Goal: Task Accomplishment & Management: Manage account settings

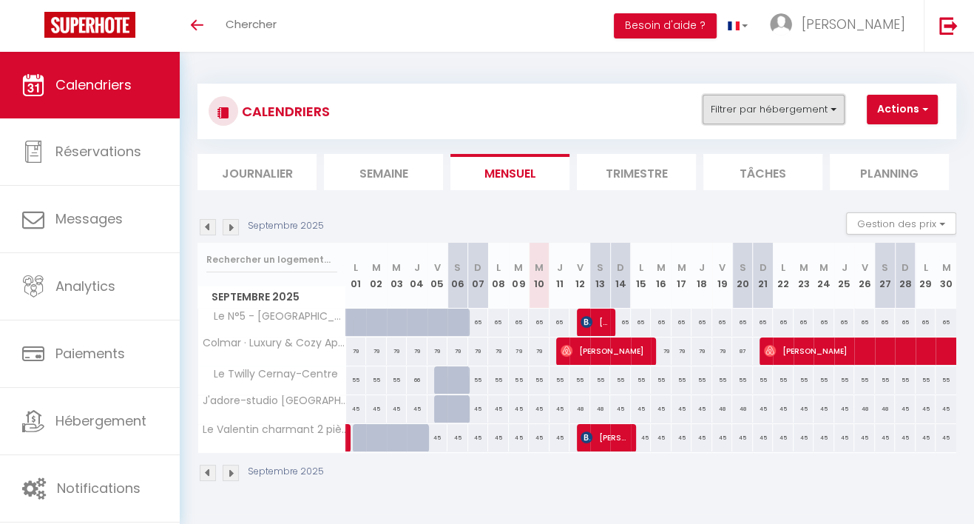
click at [724, 103] on button "Filtrer par hébergement" at bounding box center [774, 110] width 142 height 30
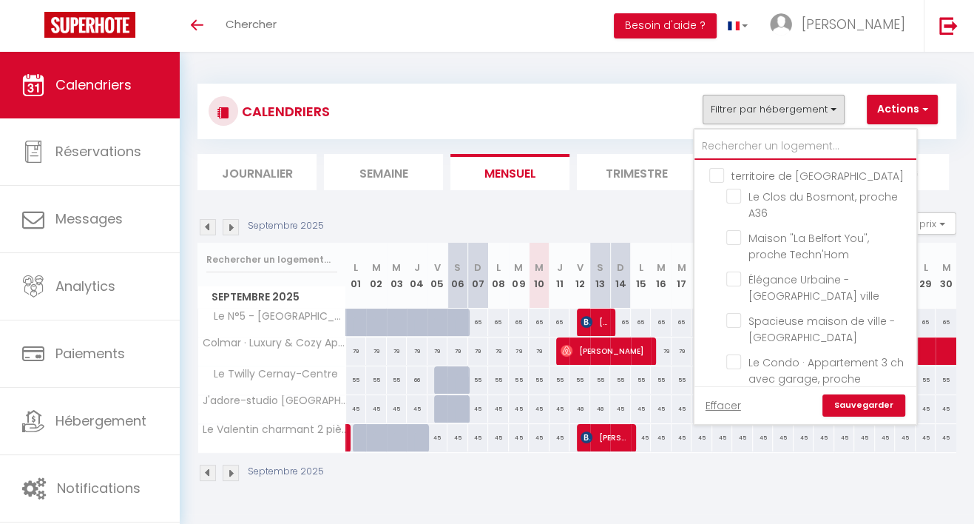
click at [712, 151] on input "text" at bounding box center [806, 146] width 222 height 27
type input "c"
checkbox input "false"
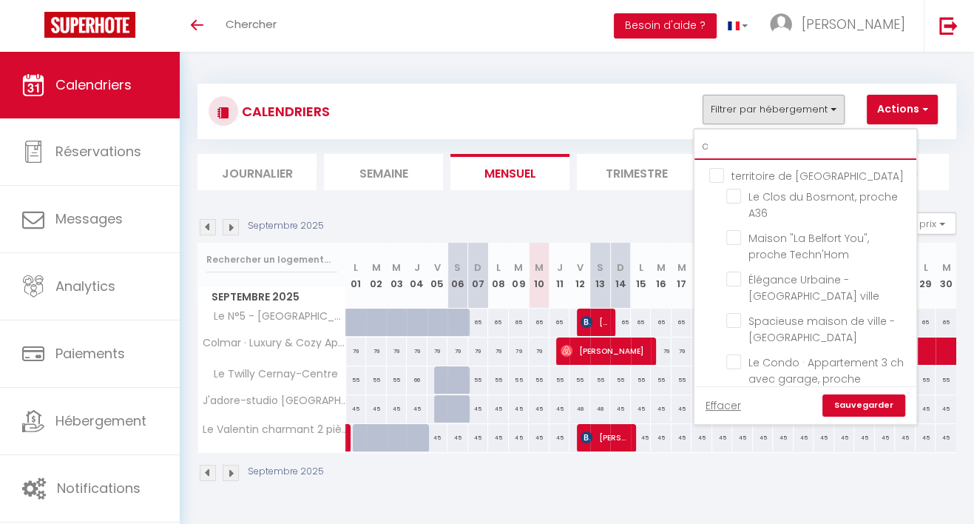
checkbox input "false"
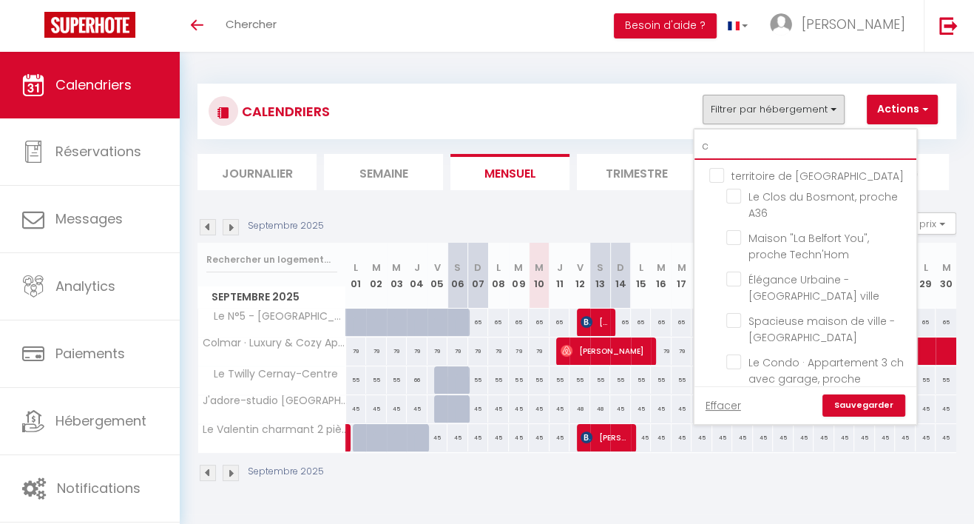
checkbox input "false"
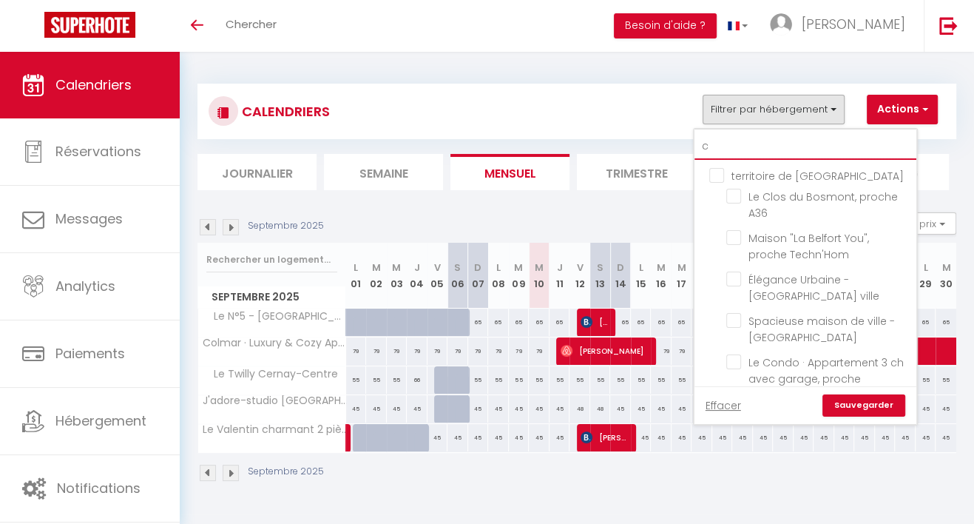
checkbox input "false"
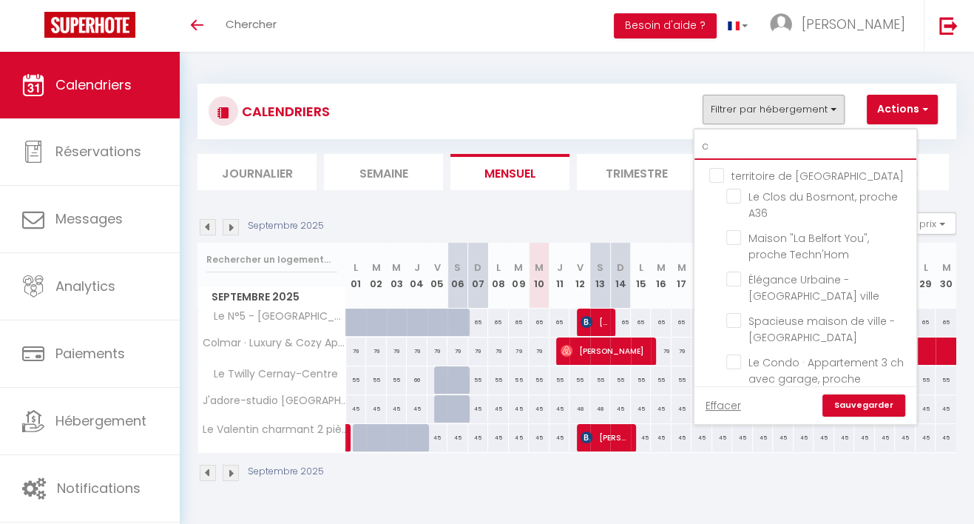
checkbox input "false"
checkbox input "true"
checkbox input "false"
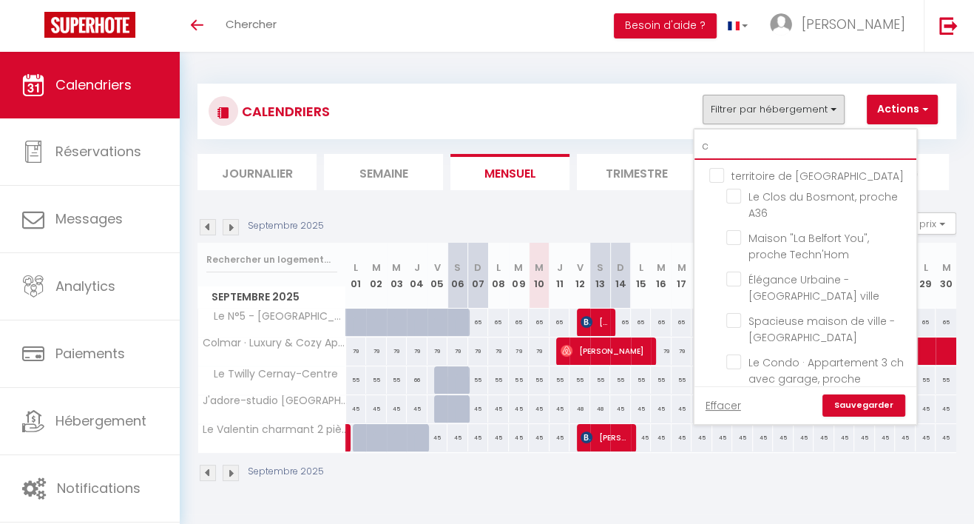
checkbox input "false"
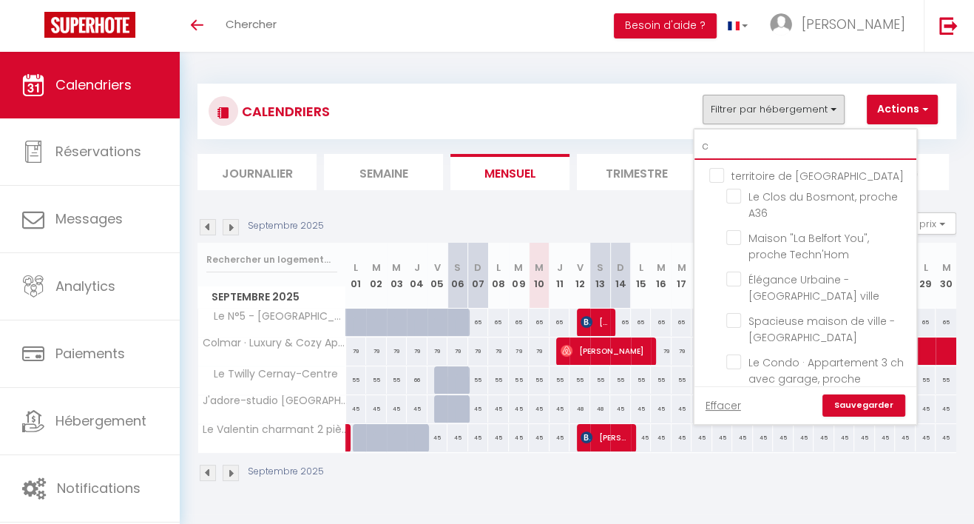
checkbox input "false"
checkbox input "true"
checkbox input "false"
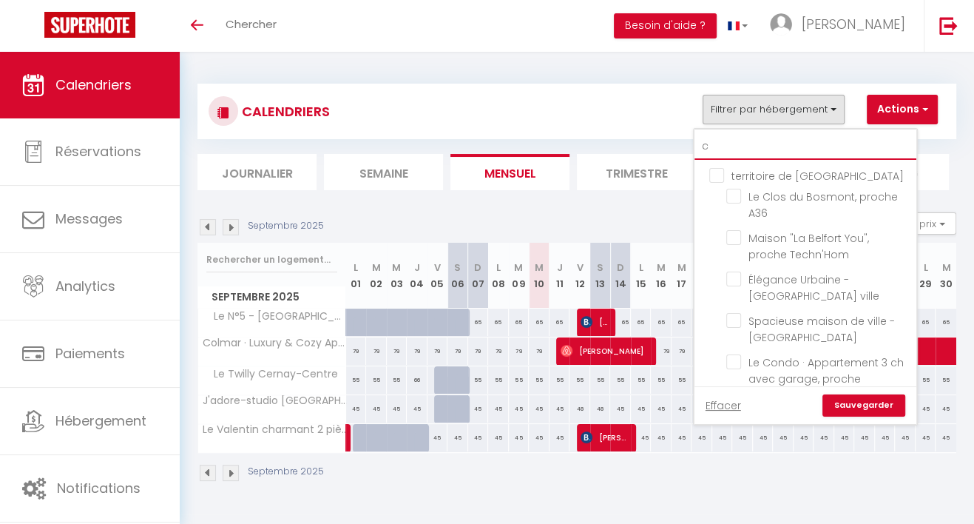
checkbox input "false"
checkbox input "true"
checkbox input "false"
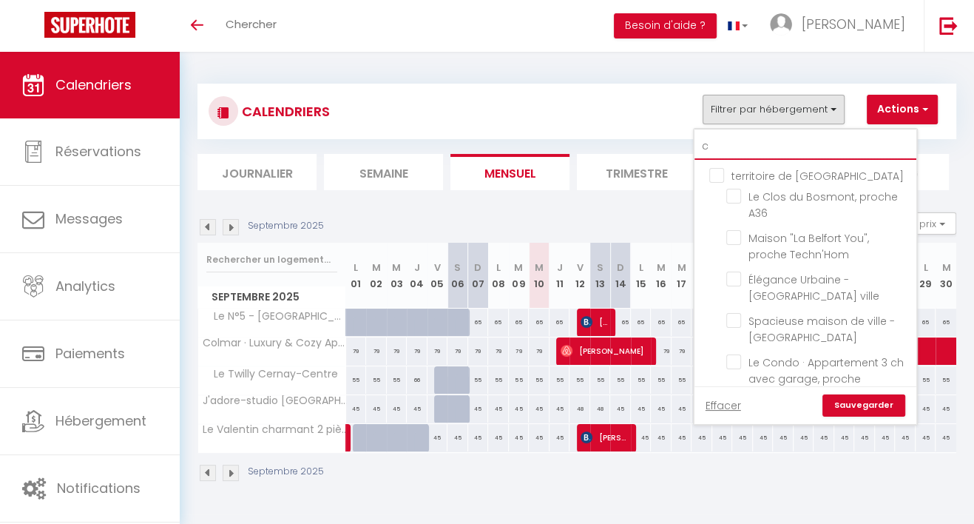
checkbox input "false"
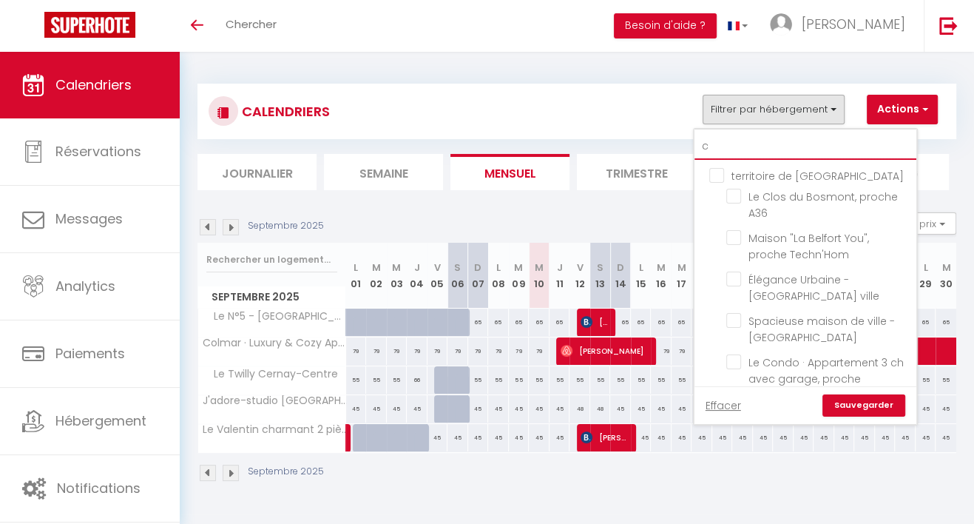
checkbox input "false"
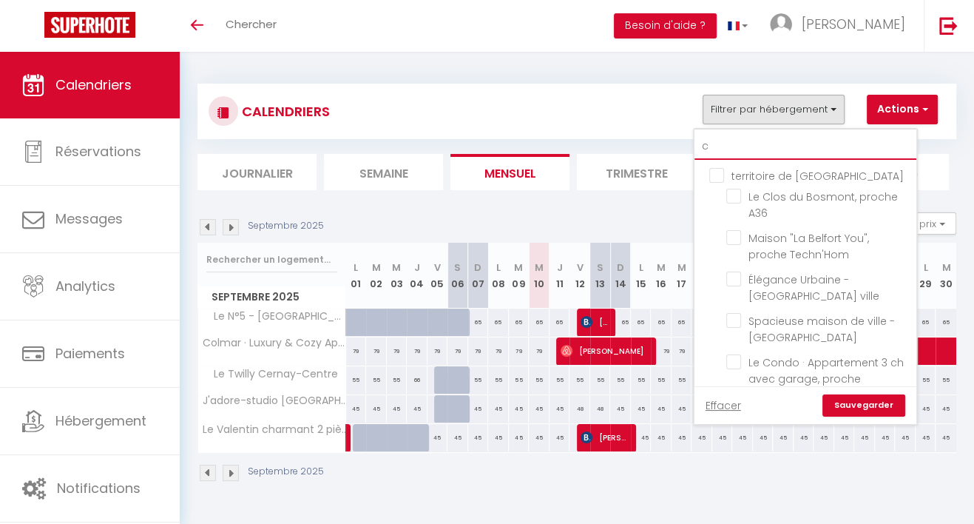
checkbox input "true"
checkbox input "false"
checkbox input "true"
checkbox input "false"
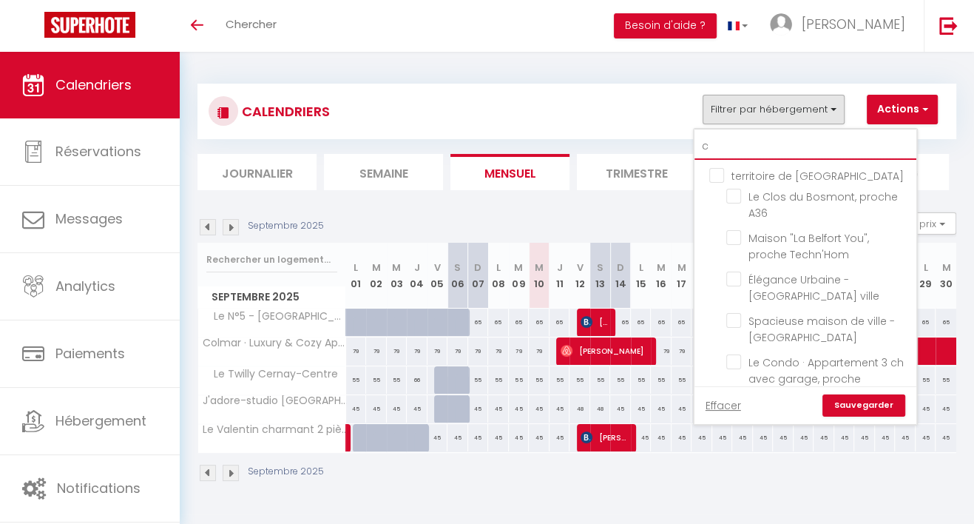
checkbox input "false"
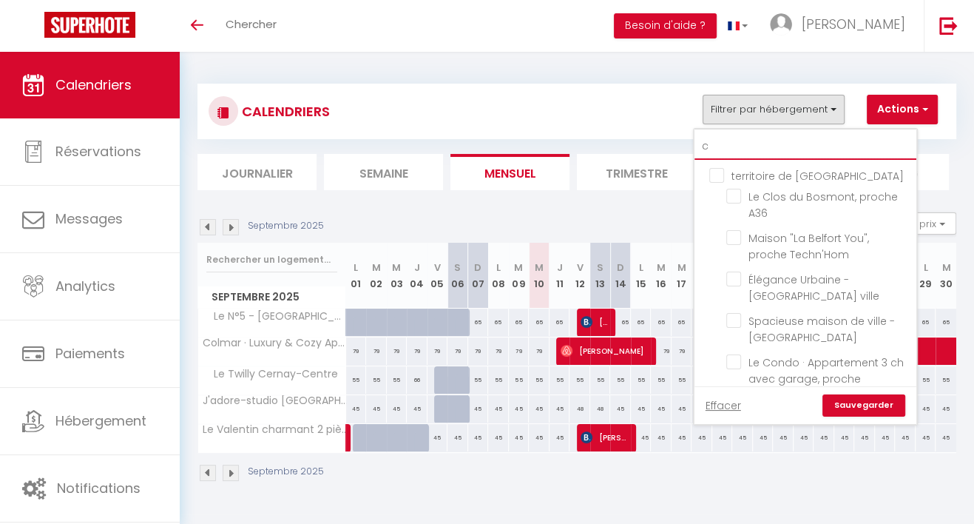
type input "ce"
checkbox input "false"
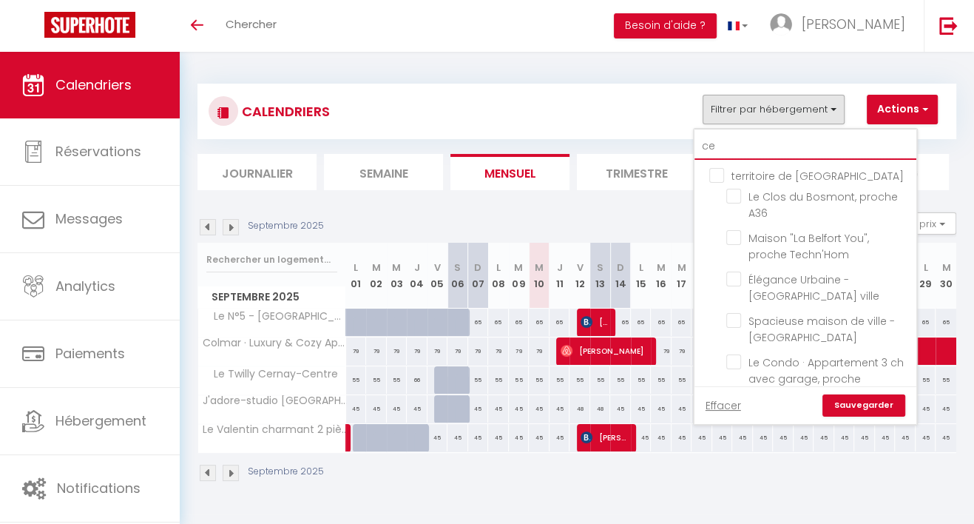
checkbox input "false"
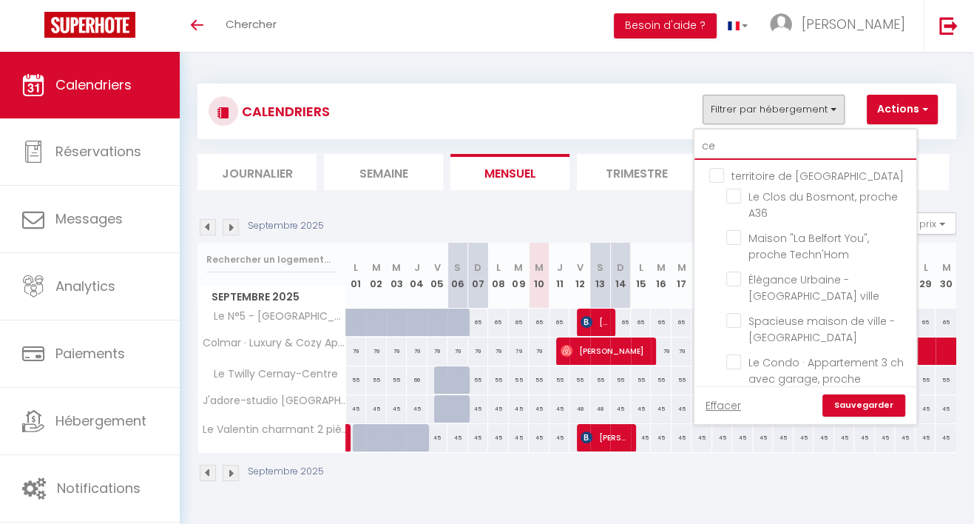
checkbox input "true"
checkbox input "false"
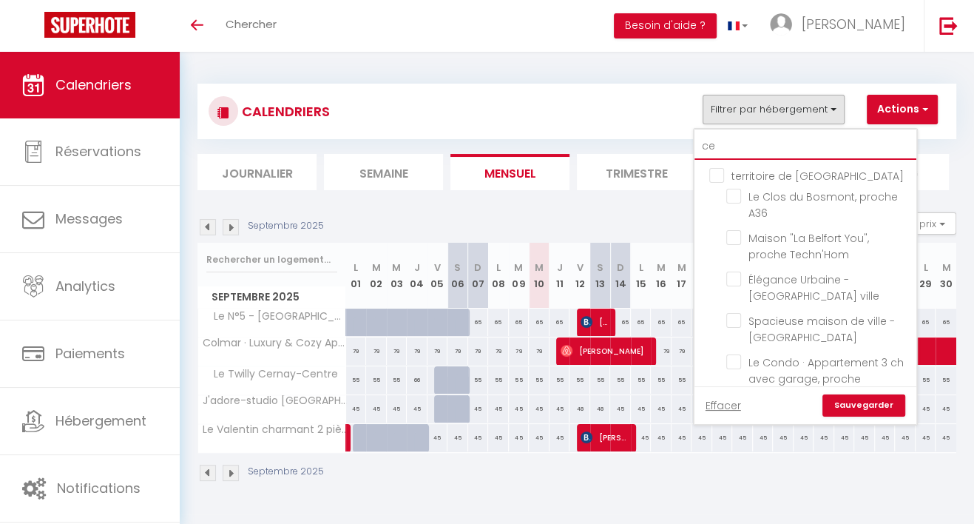
checkbox input "false"
checkbox input "true"
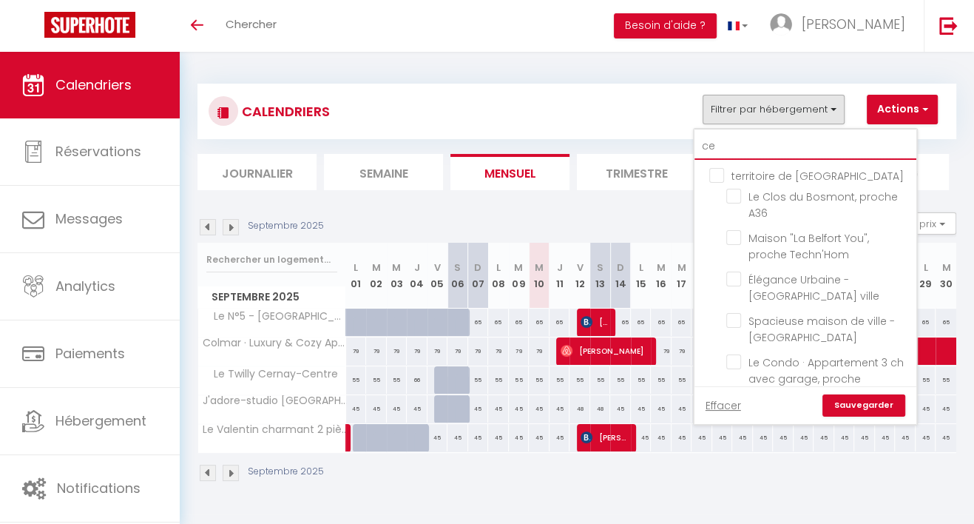
checkbox input "false"
checkbox input "true"
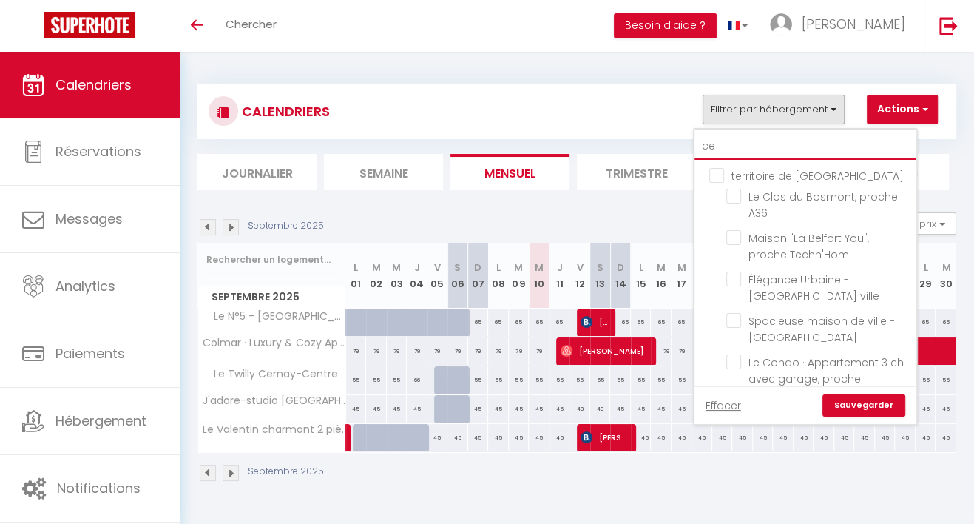
checkbox input "false"
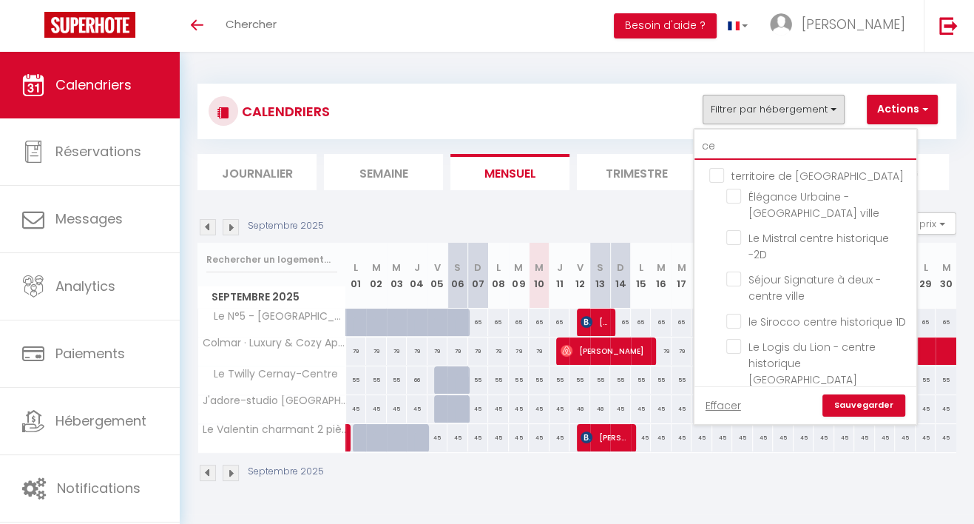
type input "cer"
checkbox input "false"
checkbox input "true"
checkbox input "false"
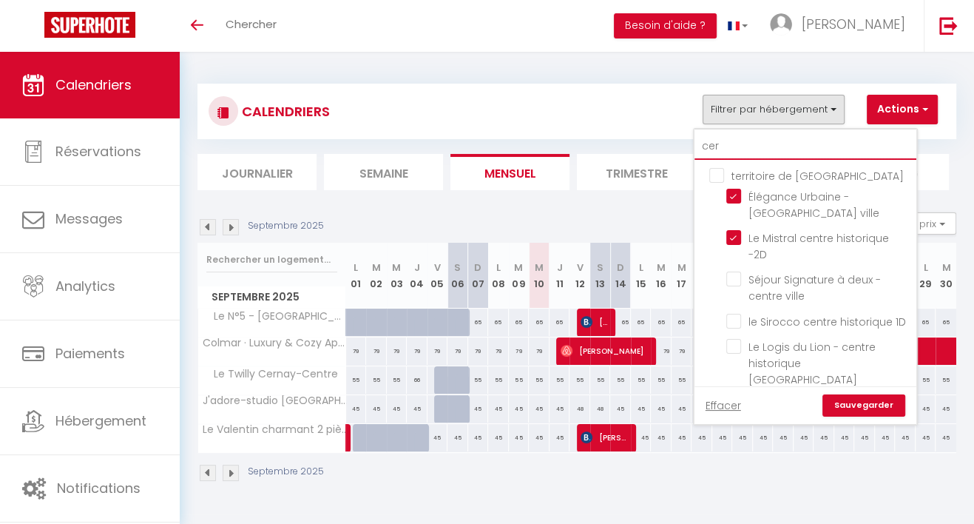
checkbox input "true"
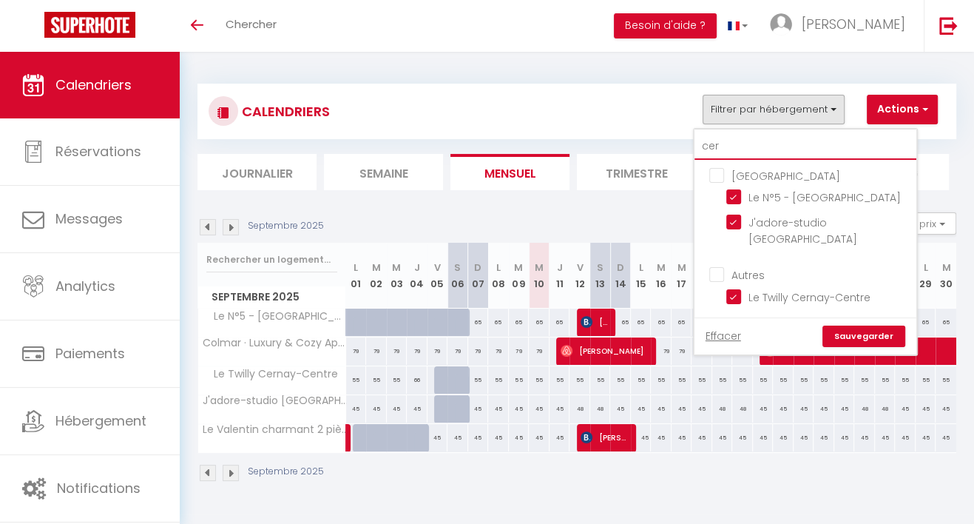
type input "cern"
checkbox input "false"
type input "cerna"
checkbox input "false"
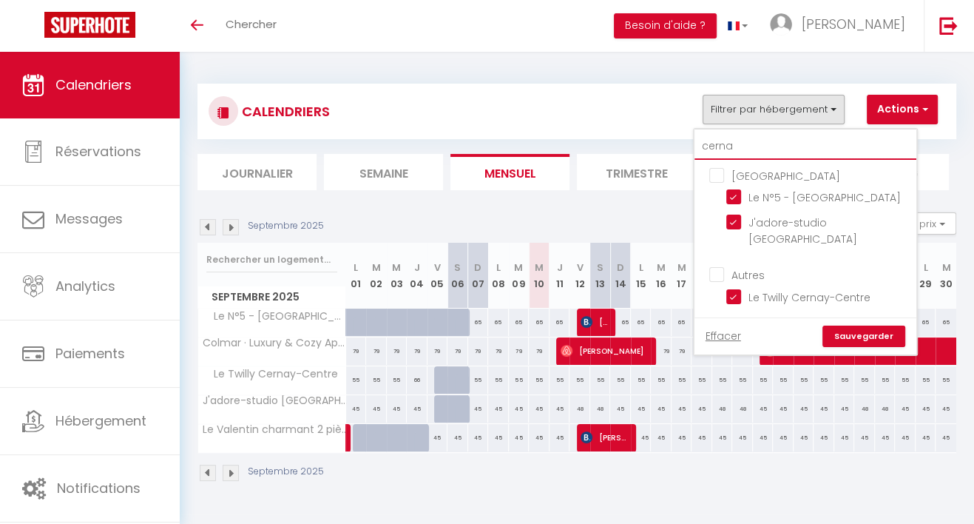
checkbox input "false"
type input "cernay"
checkbox input "false"
type input "cernay"
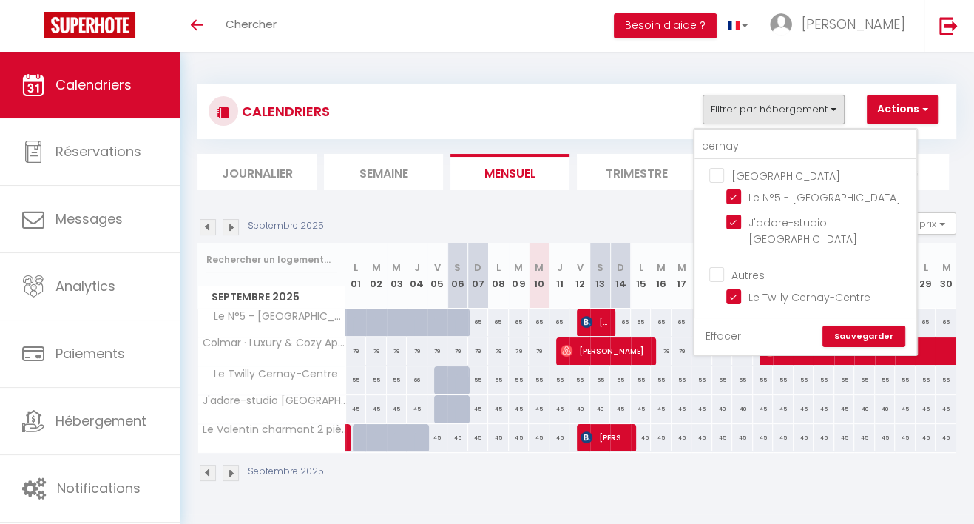
click at [706, 328] on link "Effacer" at bounding box center [724, 336] width 36 height 16
checkbox input "false"
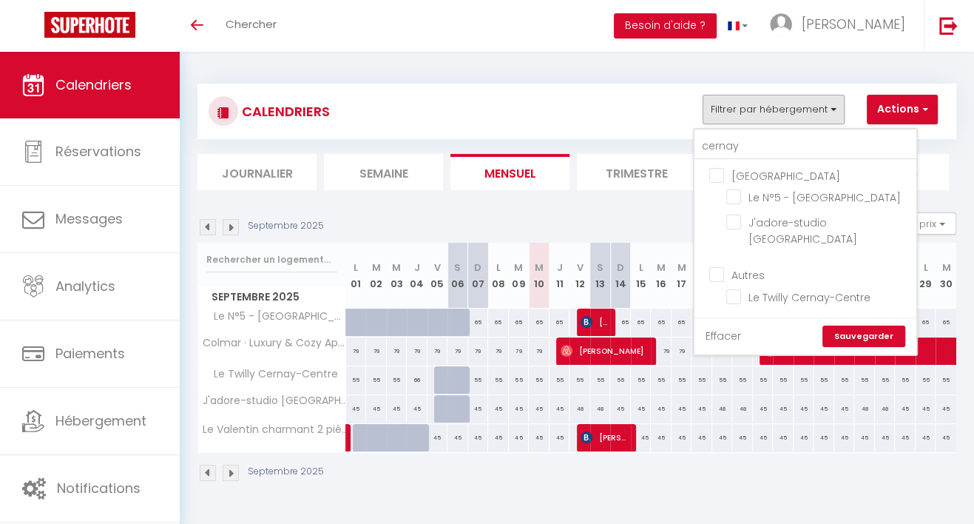
checkbox input "false"
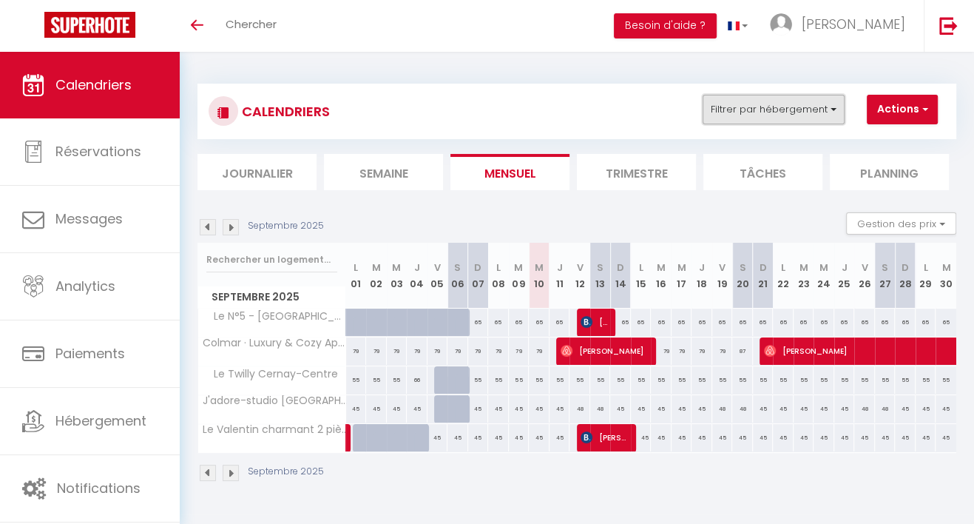
click at [710, 110] on button "Filtrer par hébergement" at bounding box center [774, 110] width 142 height 30
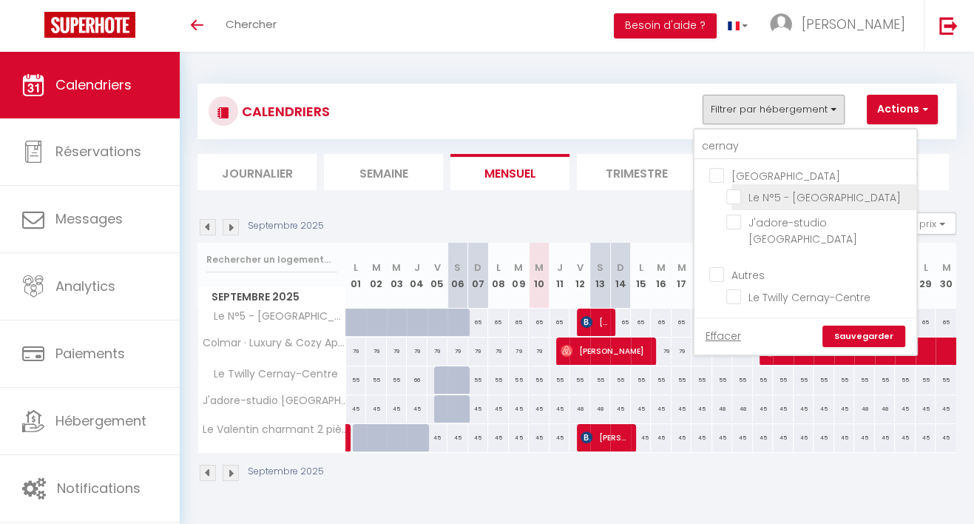
click at [727, 190] on input "Le N°5 - [GEOGRAPHIC_DATA]" at bounding box center [819, 196] width 185 height 15
checkbox input "true"
checkbox input "false"
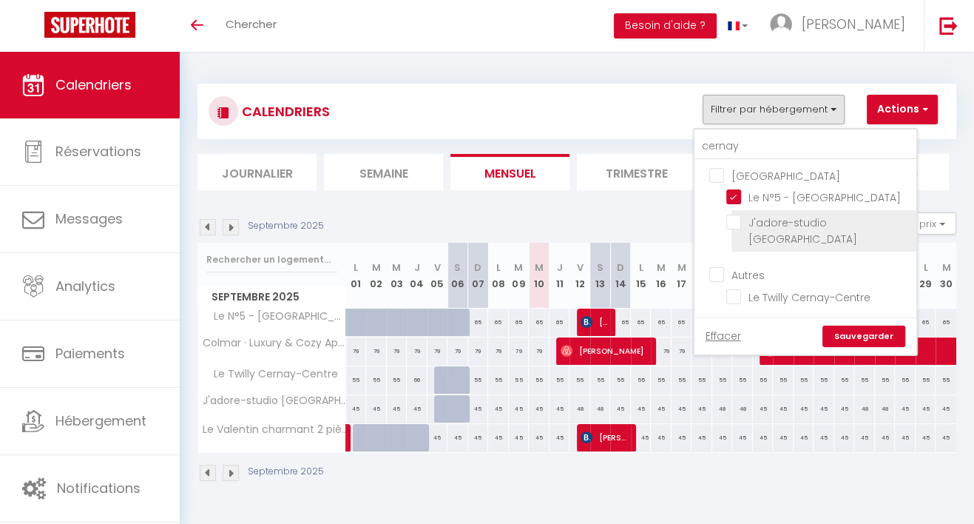
drag, startPoint x: 690, startPoint y: 218, endPoint x: 693, endPoint y: 235, distance: 16.4
click at [727, 218] on input "J'adore-studio [GEOGRAPHIC_DATA]" at bounding box center [819, 222] width 185 height 15
checkbox input "true"
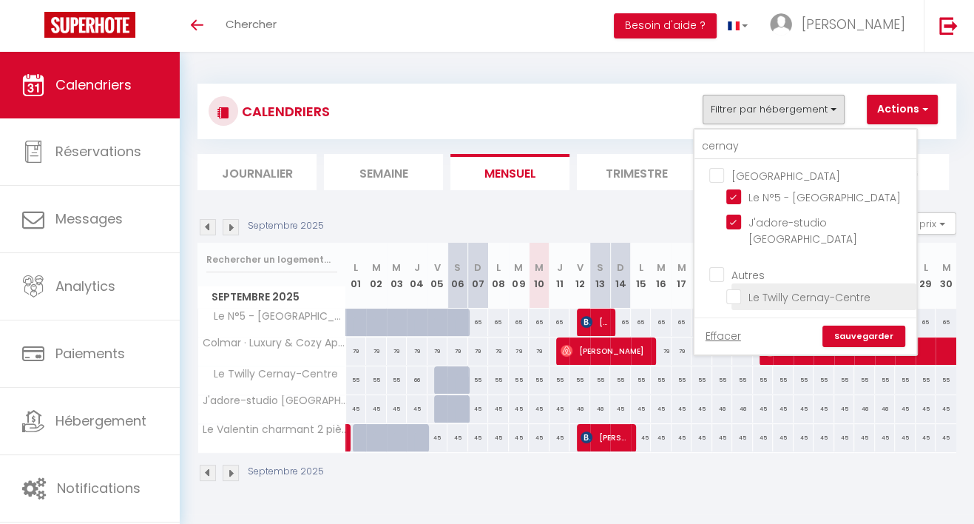
click at [727, 288] on input "Le Twilly Cernay-Centre" at bounding box center [819, 295] width 185 height 15
checkbox input "true"
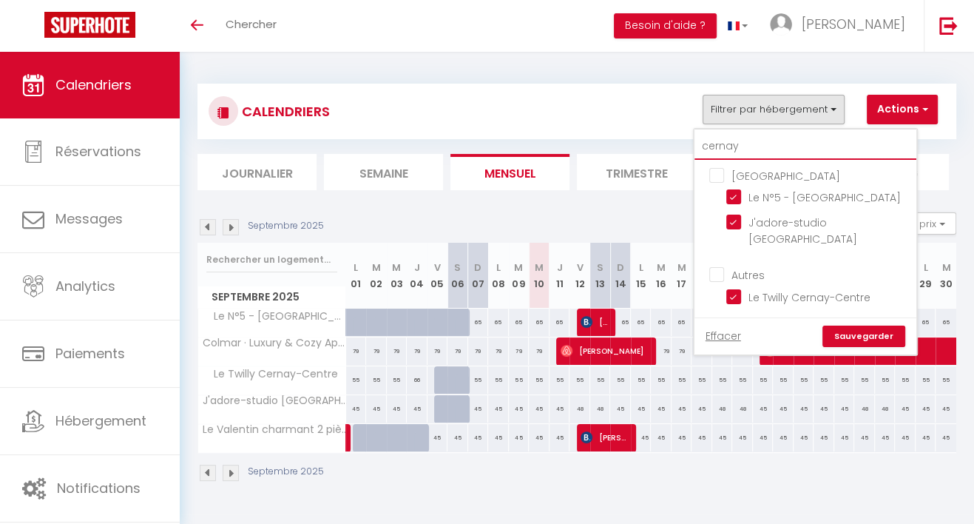
drag, startPoint x: 715, startPoint y: 138, endPoint x: 608, endPoint y: 138, distance: 106.6
click at [608, 138] on div "CALENDRIERS Filtrer par hébergement cernay haut-rhin Le N°5 - [GEOGRAPHIC_DATA]…" at bounding box center [577, 111] width 759 height 55
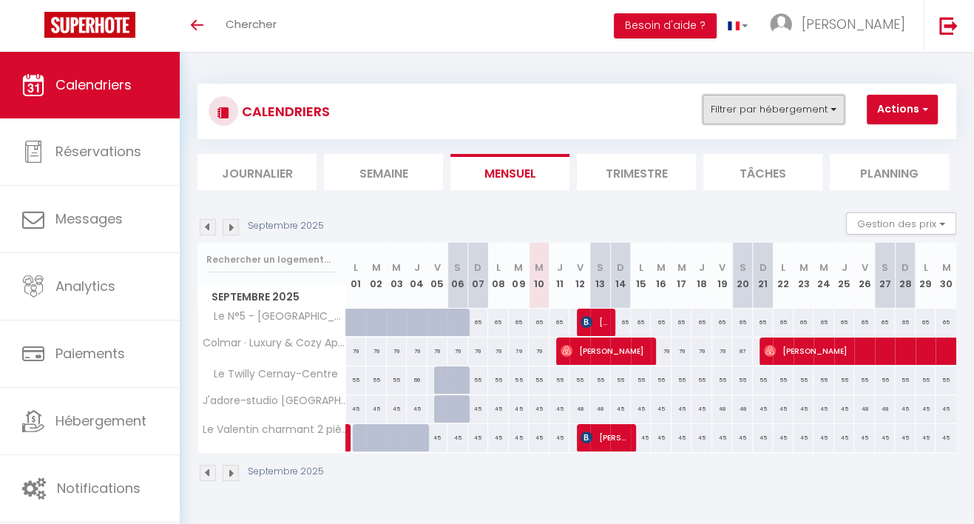
click at [728, 114] on button "Filtrer par hébergement" at bounding box center [774, 110] width 142 height 30
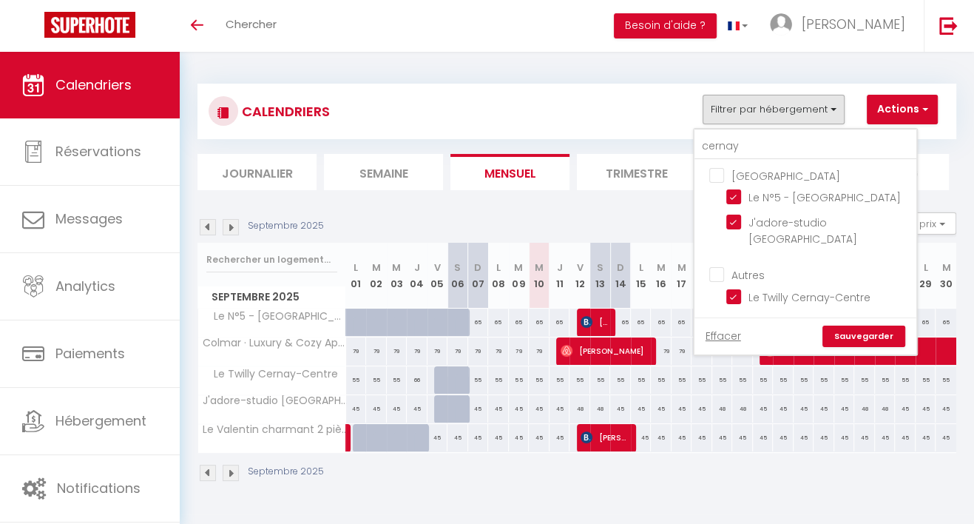
click at [827, 326] on link "Sauvegarder" at bounding box center [864, 337] width 83 height 22
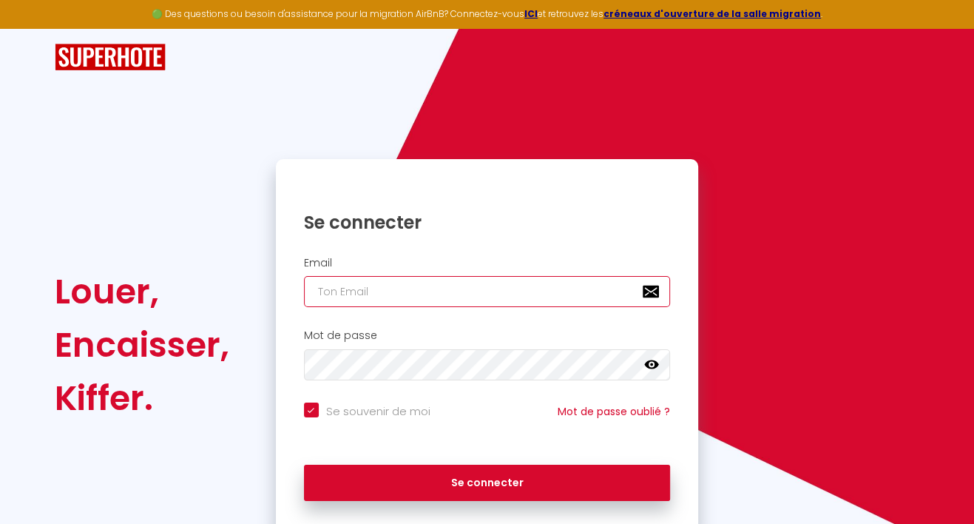
type input "[PERSON_NAME][EMAIL_ADDRESS][DOMAIN_NAME]"
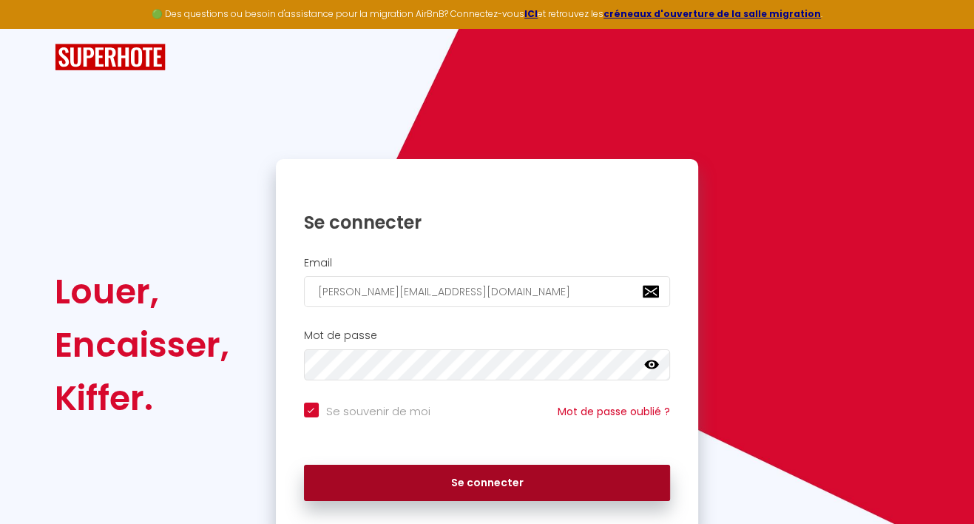
drag, startPoint x: 486, startPoint y: 488, endPoint x: 531, endPoint y: 445, distance: 62.3
click at [486, 487] on button "Se connecter" at bounding box center [487, 483] width 367 height 37
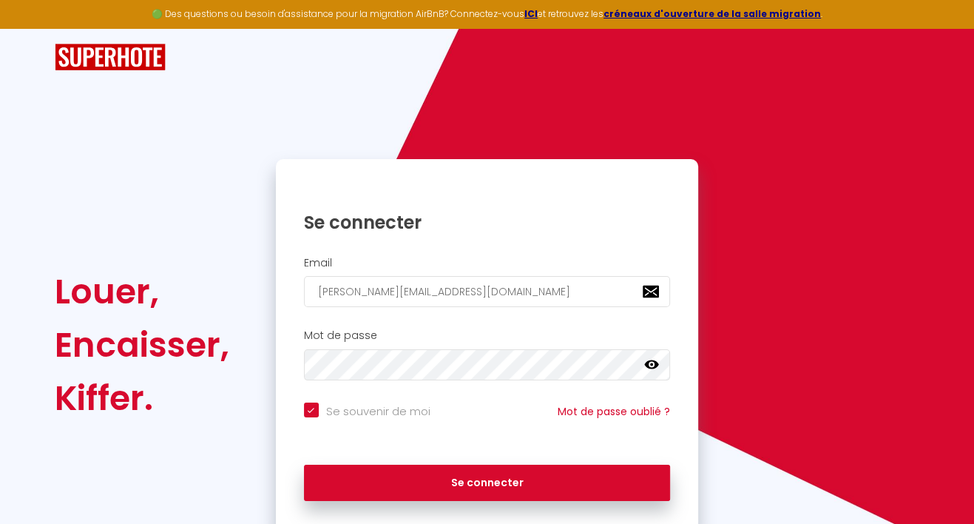
checkbox input "true"
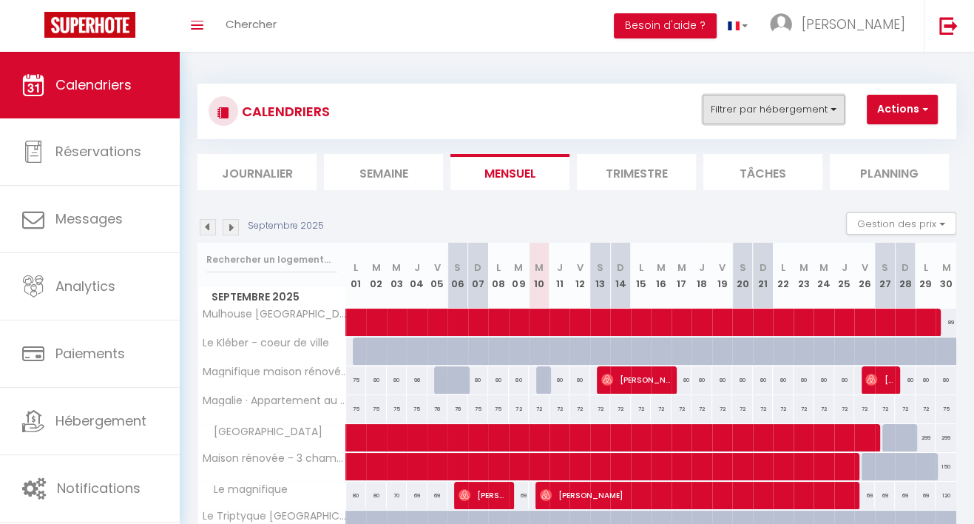
click at [729, 110] on button "Filtrer par hébergement" at bounding box center [774, 110] width 142 height 30
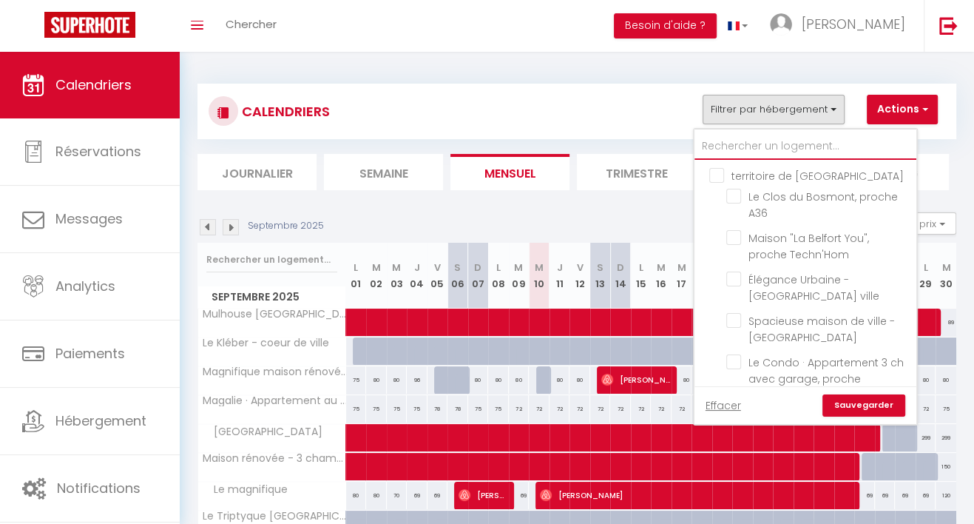
click at [730, 141] on input "text" at bounding box center [806, 146] width 222 height 27
type input "ce"
checkbox input "false"
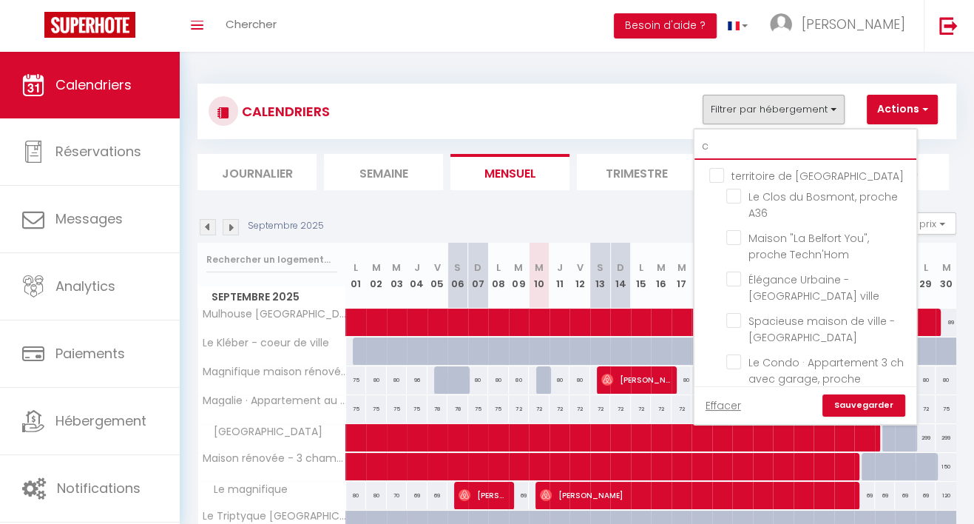
checkbox input "false"
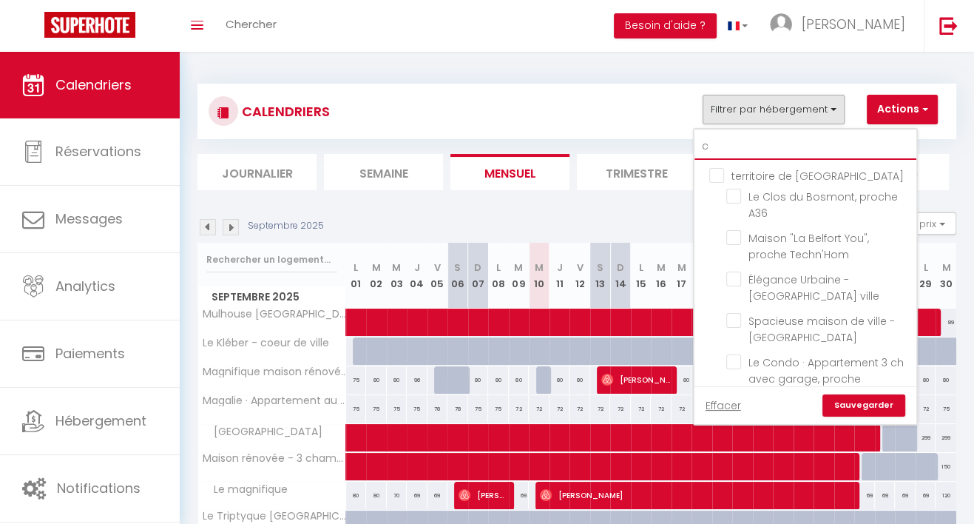
checkbox input "false"
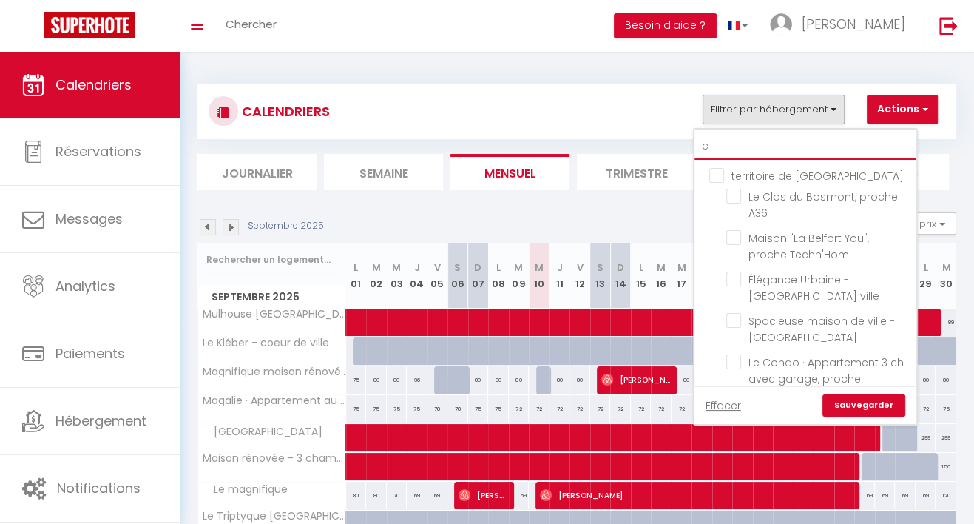
checkbox input "false"
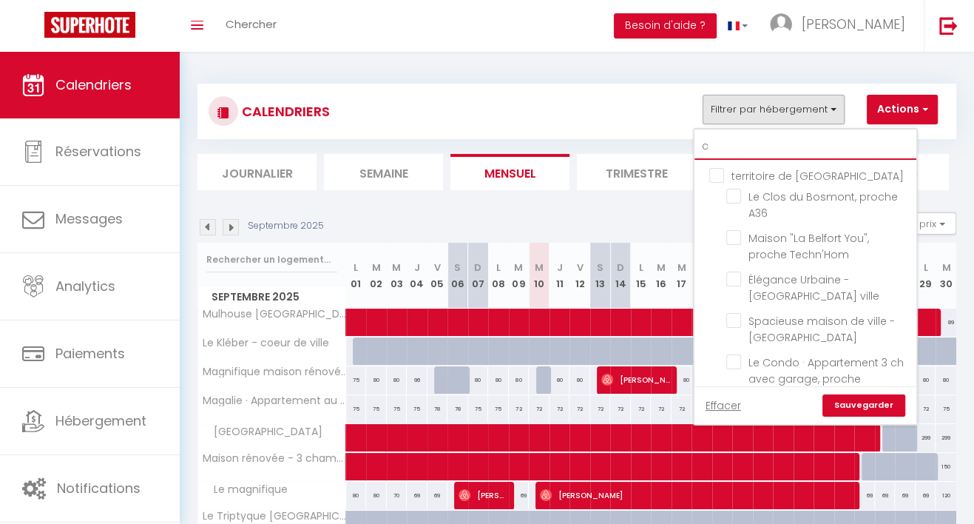
checkbox input "false"
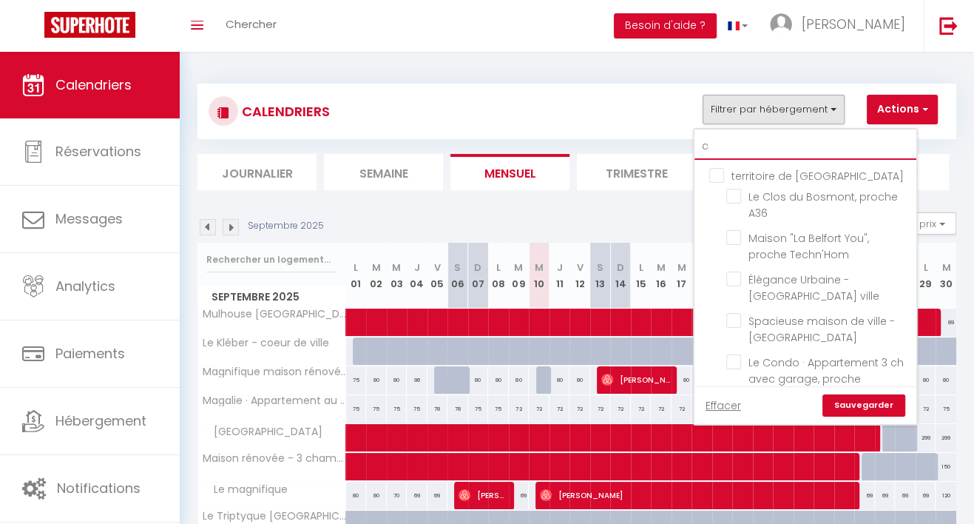
checkbox input "false"
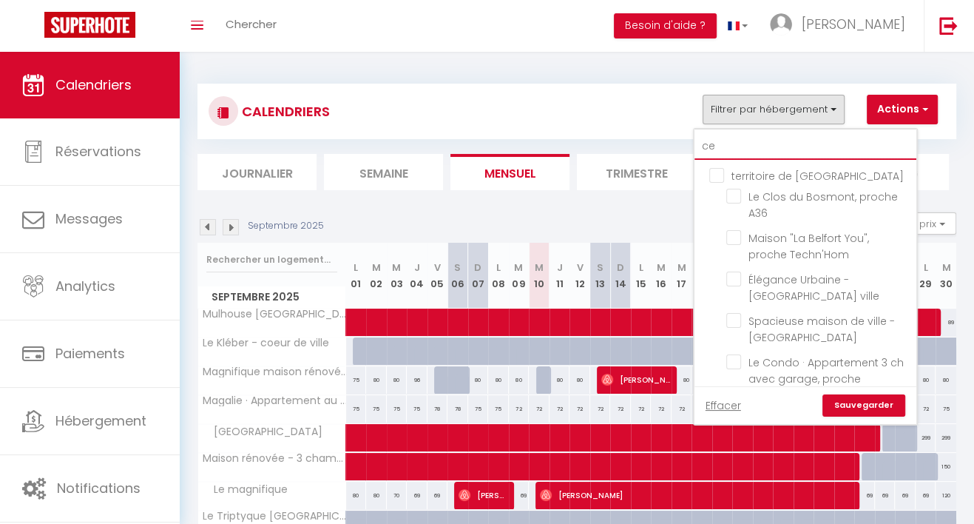
checkbox input "false"
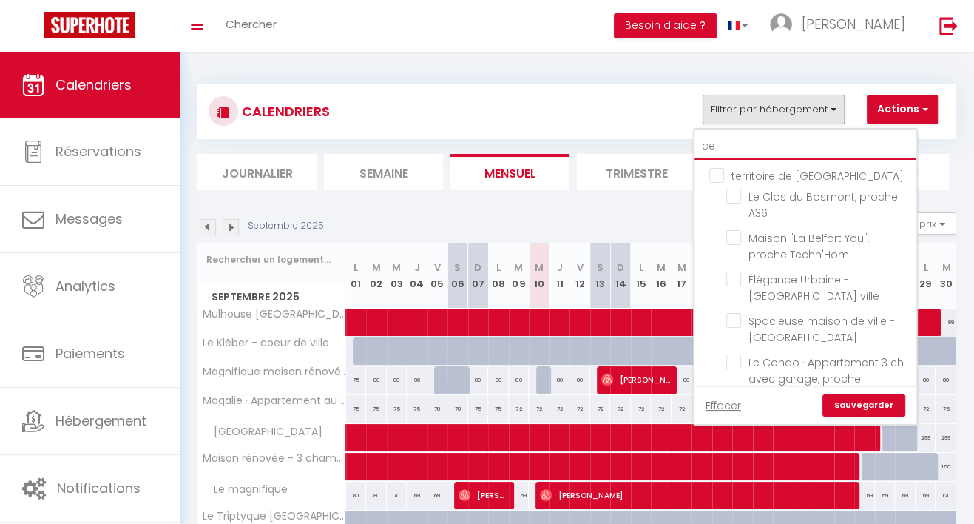
checkbox input "false"
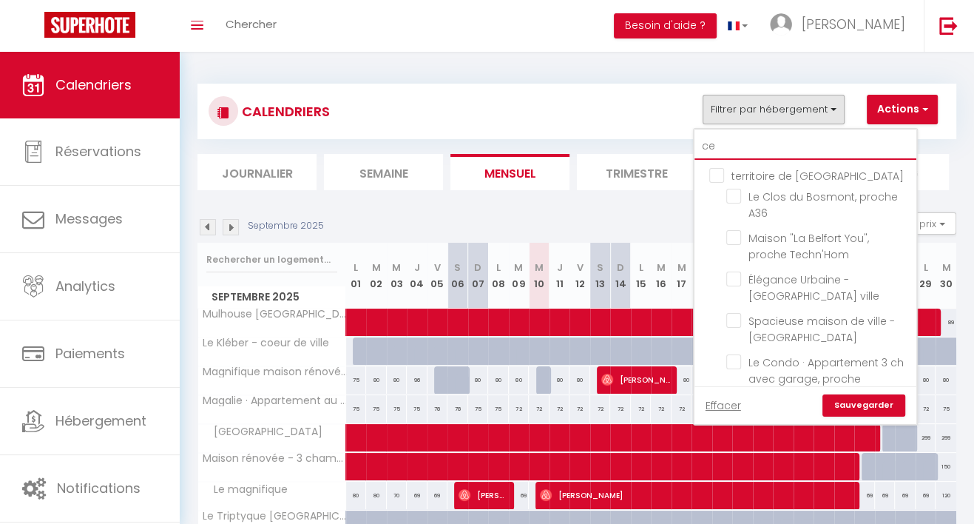
checkbox input "false"
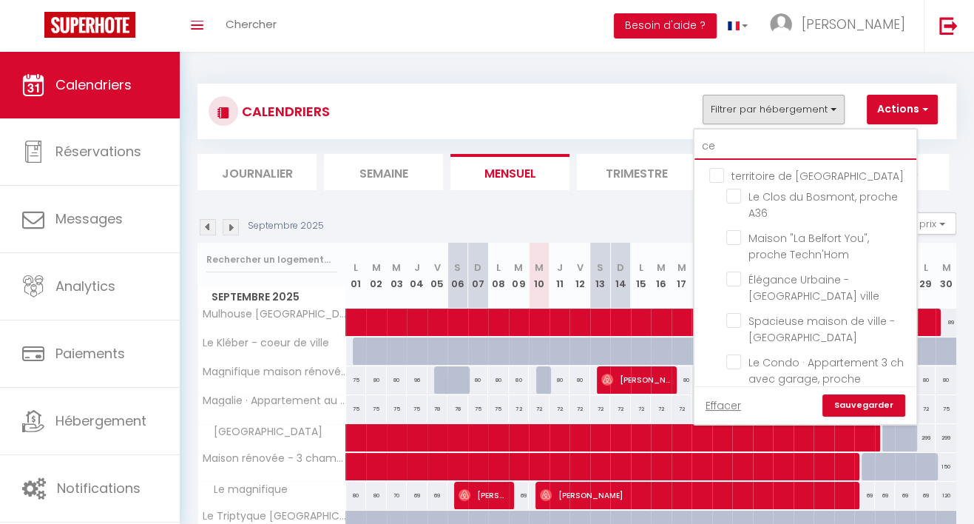
checkbox input "false"
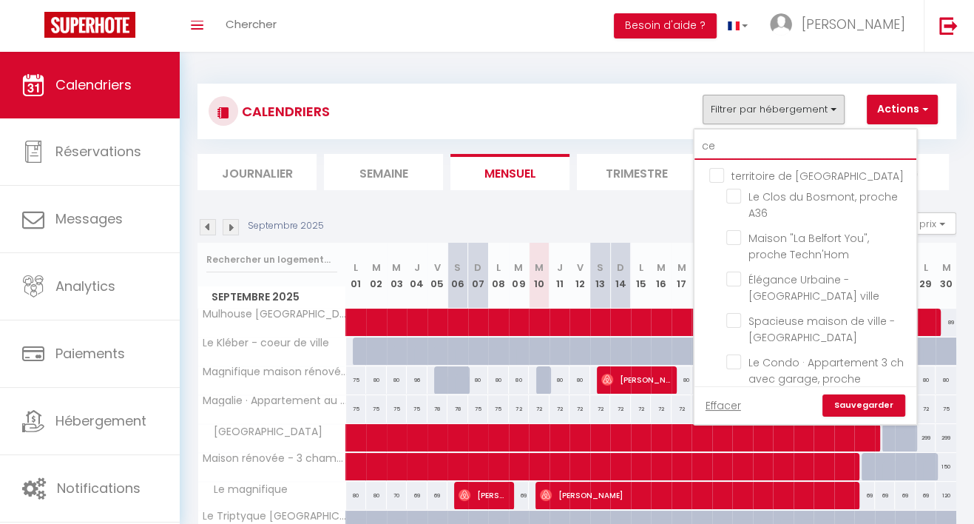
checkbox input "false"
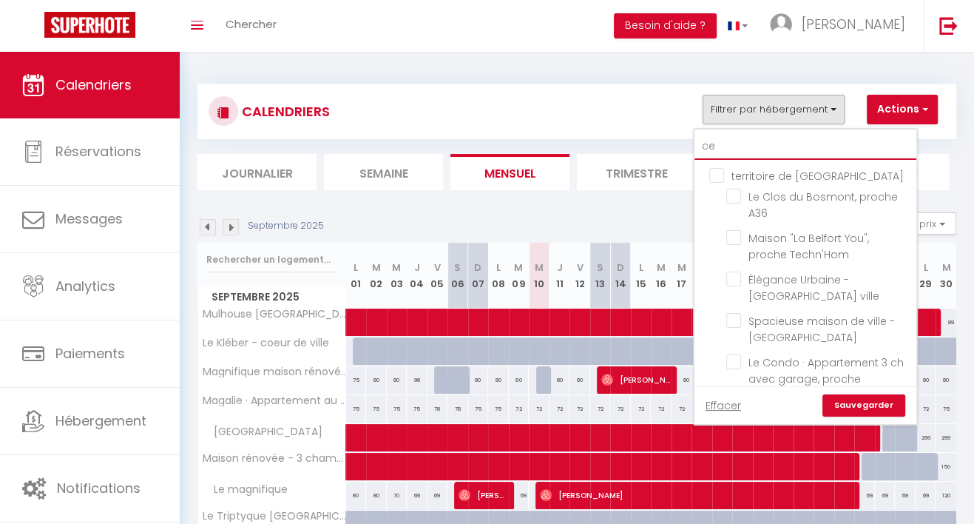
checkbox input "false"
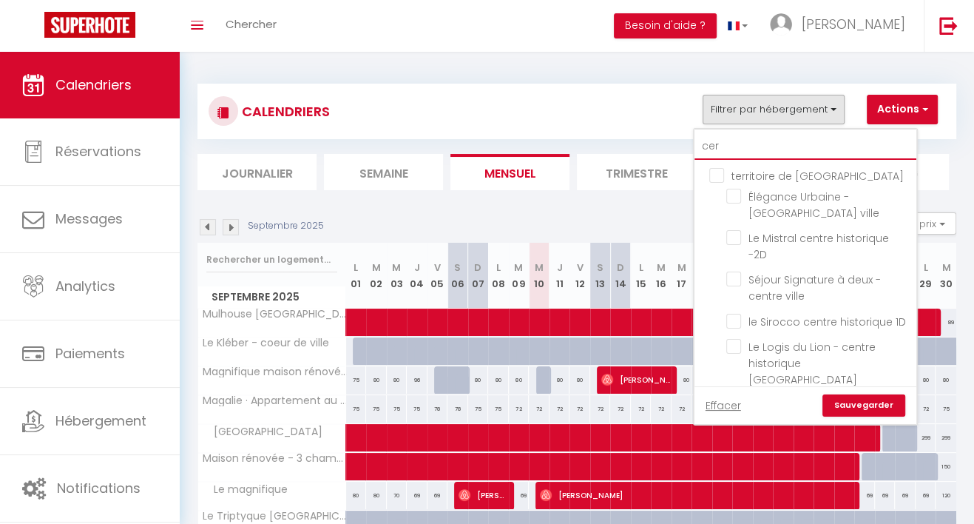
type input "cern"
checkbox input "false"
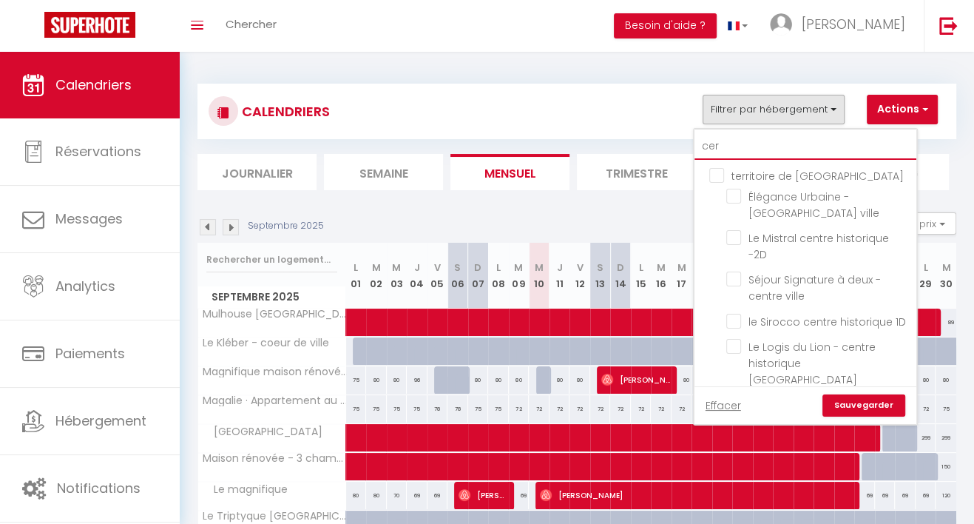
checkbox input "false"
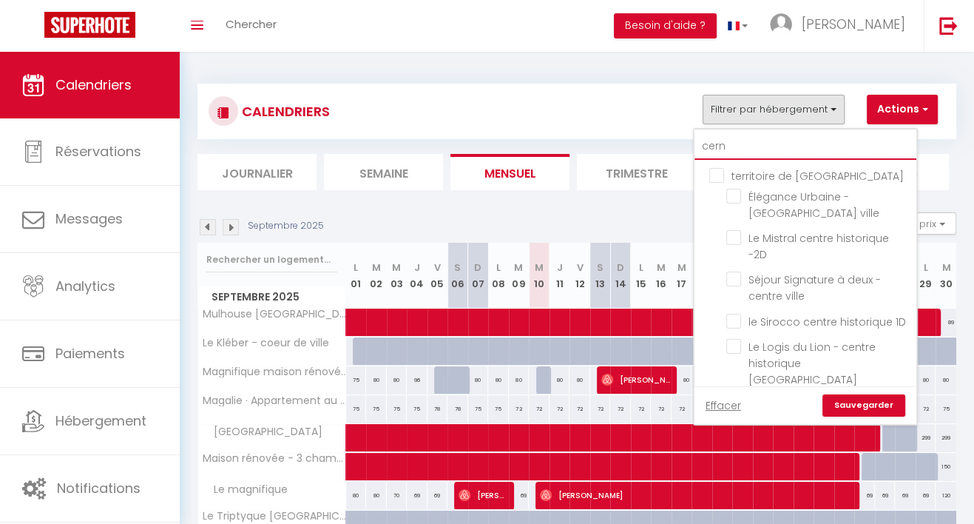
checkbox input "false"
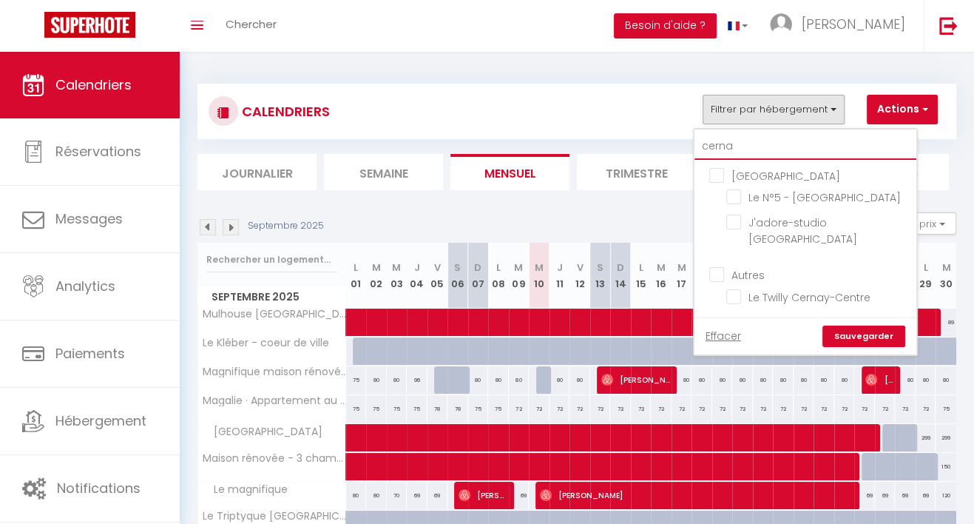
type input "cernay"
checkbox input "false"
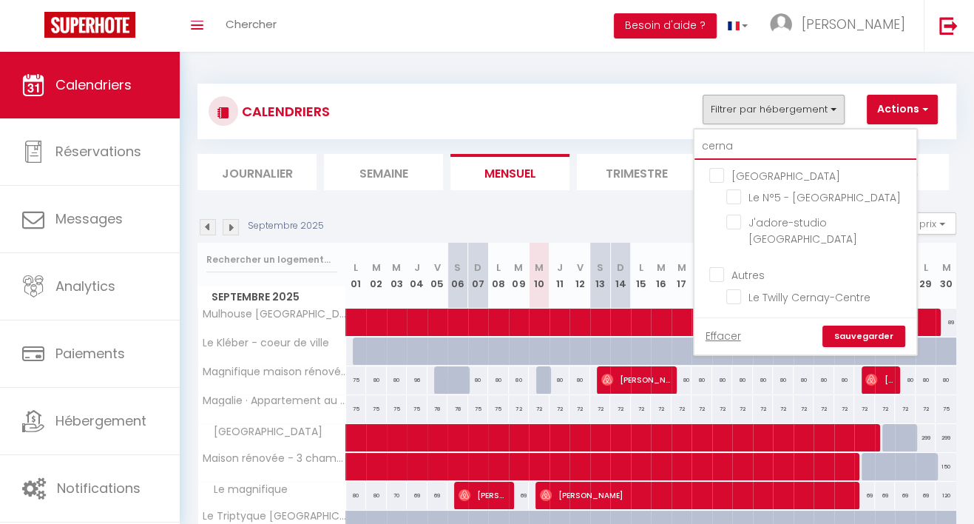
checkbox input "false"
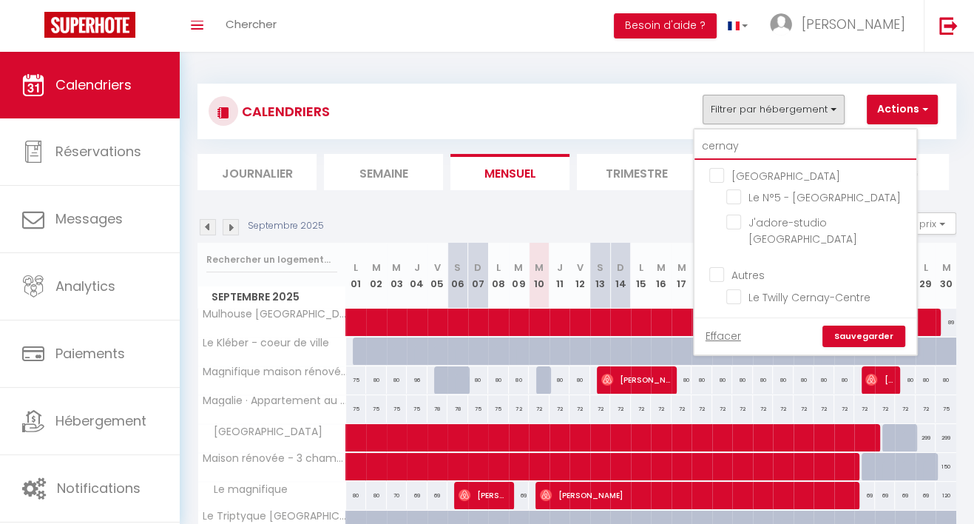
checkbox input "false"
type input "cernay"
click at [727, 198] on input "Le N°5 - [GEOGRAPHIC_DATA]" at bounding box center [819, 196] width 185 height 15
checkbox input "true"
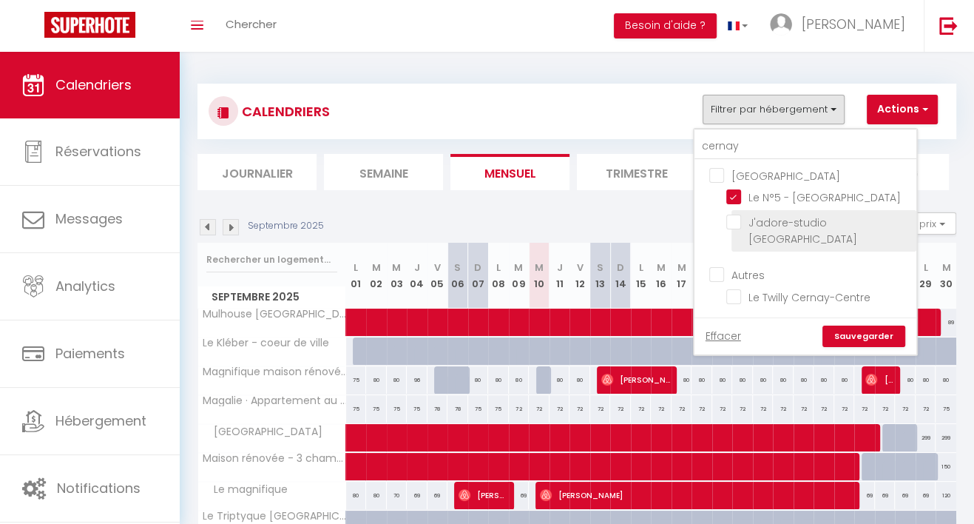
checkbox input "false"
click at [727, 224] on input "J'adore-studio [GEOGRAPHIC_DATA]" at bounding box center [819, 222] width 185 height 15
checkbox input "true"
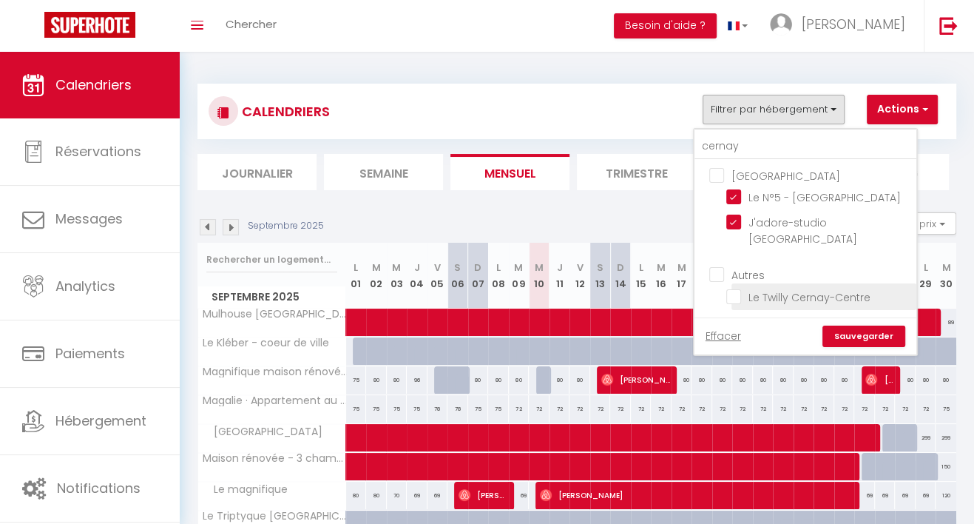
click at [727, 288] on input "Le Twilly Cernay-Centre" at bounding box center [819, 295] width 185 height 15
checkbox input "true"
click at [831, 326] on link "Sauvegarder" at bounding box center [864, 337] width 83 height 22
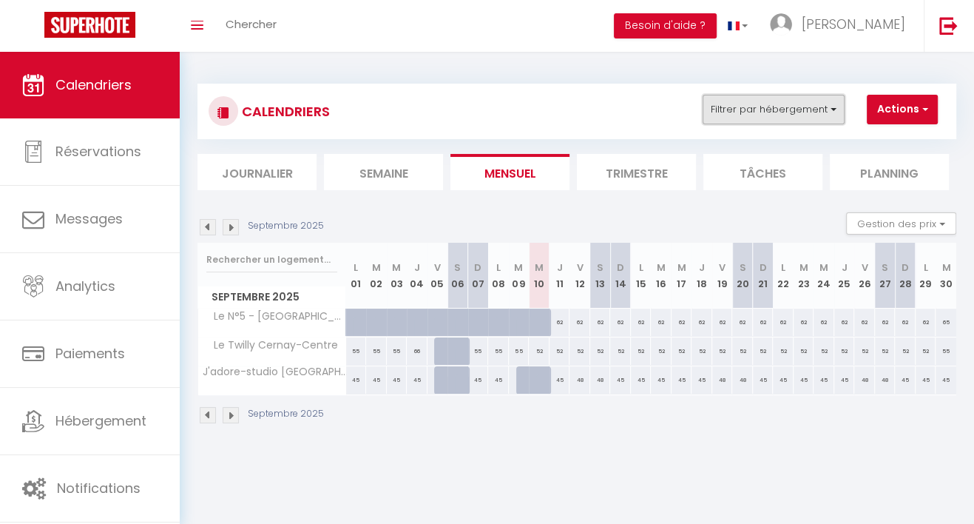
click at [720, 103] on button "Filtrer par hébergement" at bounding box center [774, 110] width 142 height 30
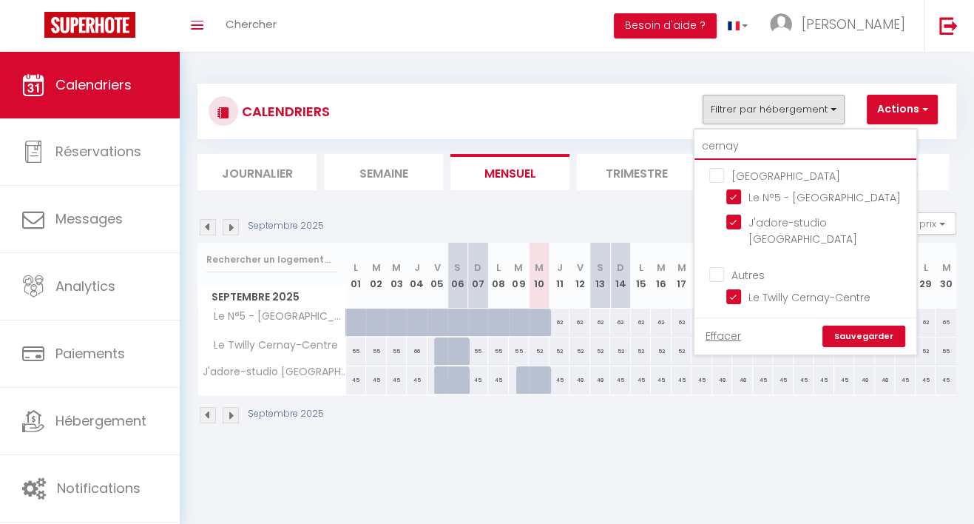
drag, startPoint x: 711, startPoint y: 144, endPoint x: 613, endPoint y: 137, distance: 97.9
click at [613, 137] on div "CALENDRIERS Filtrer par hébergement cernay haut-rhin Le N°5 - [GEOGRAPHIC_DATA]…" at bounding box center [577, 111] width 759 height 55
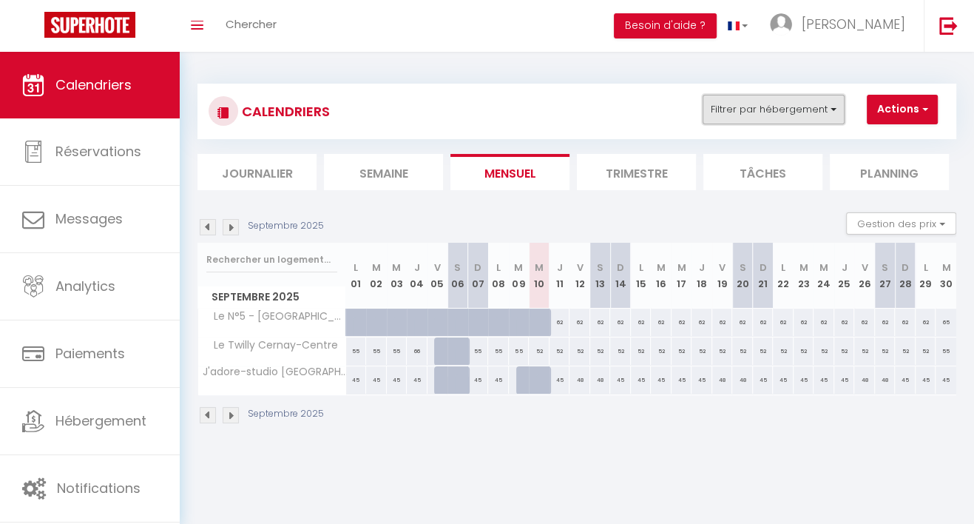
click at [747, 112] on button "Filtrer par hébergement" at bounding box center [774, 110] width 142 height 30
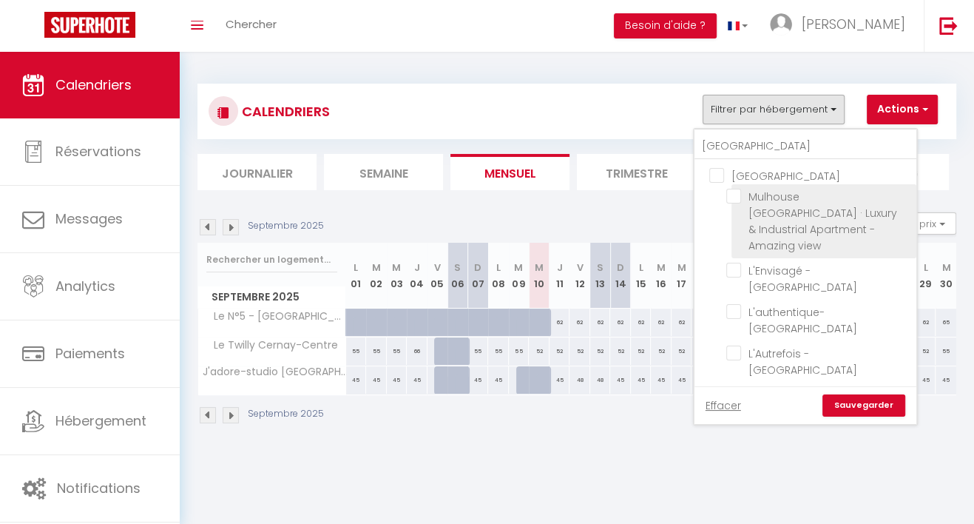
click at [727, 192] on input "Mulhouse [GEOGRAPHIC_DATA] · Luxury & Industrial Apartment - Amazing view" at bounding box center [819, 196] width 185 height 15
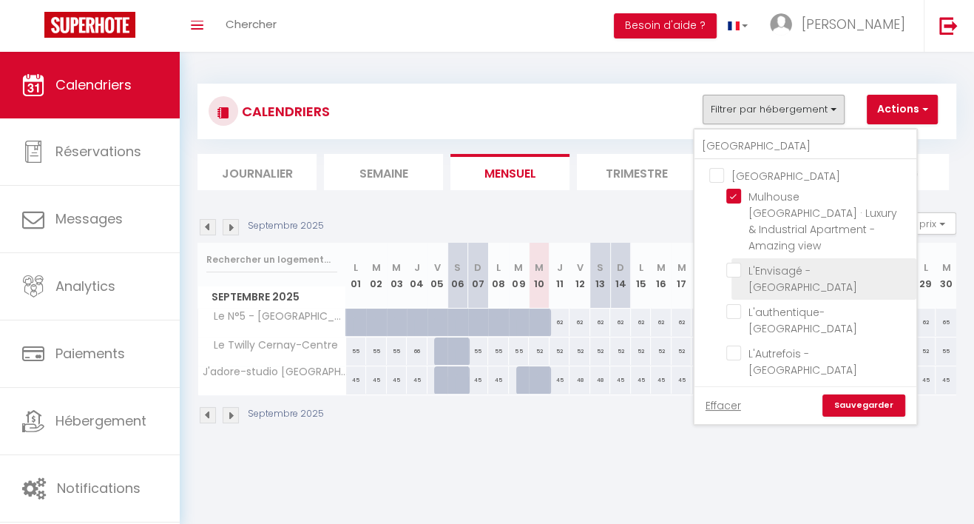
click at [727, 263] on input "L'Envisagé - [GEOGRAPHIC_DATA]" at bounding box center [819, 270] width 185 height 15
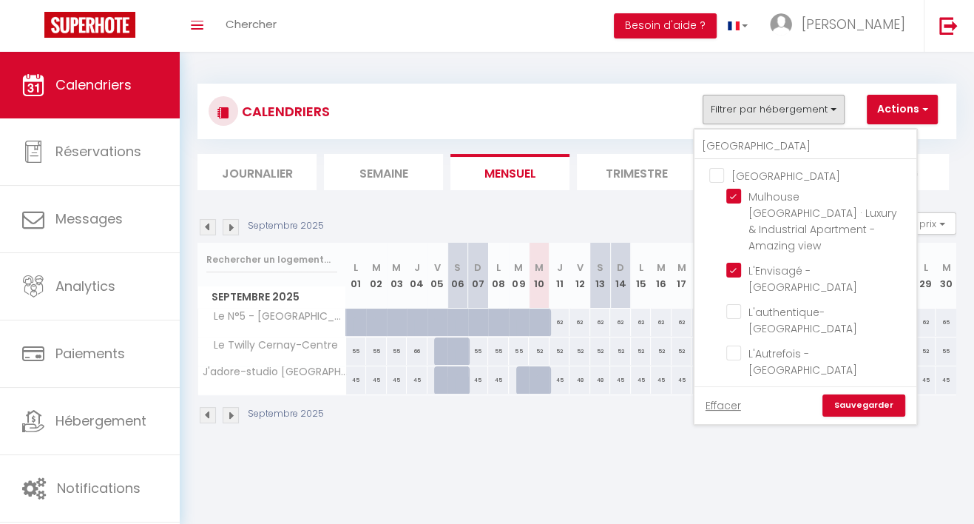
click at [732, 300] on li "L'authentique- [GEOGRAPHIC_DATA]" at bounding box center [824, 320] width 185 height 41
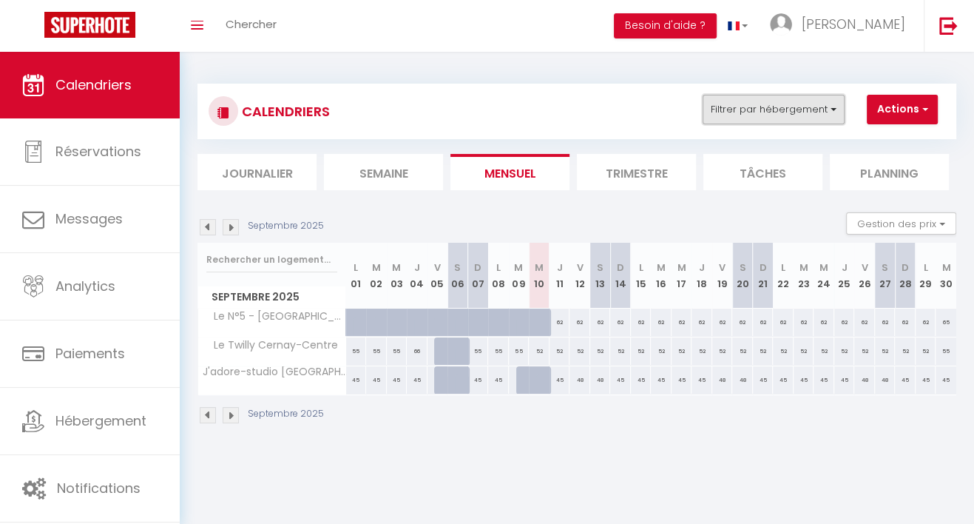
click at [723, 113] on button "Filtrer par hébergement" at bounding box center [774, 110] width 142 height 30
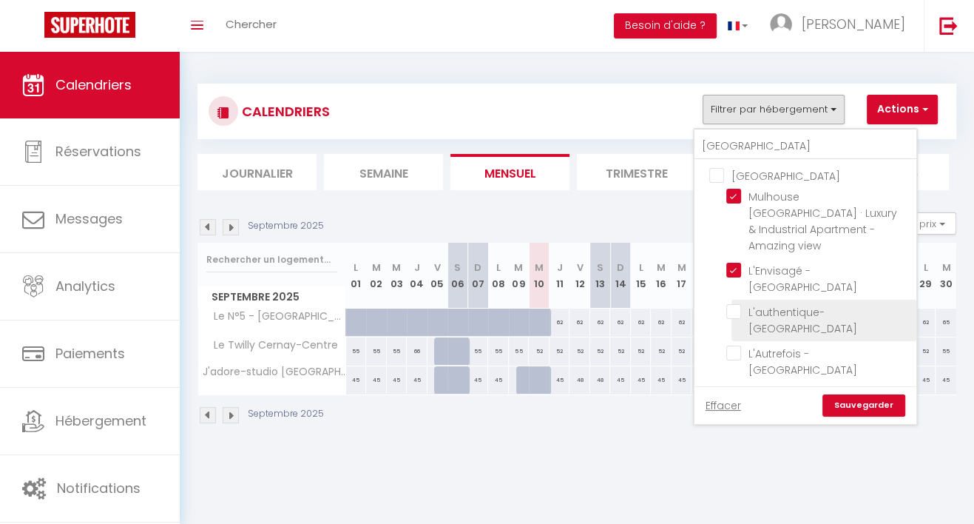
click at [727, 304] on input "L'authentique- [GEOGRAPHIC_DATA]" at bounding box center [819, 311] width 185 height 15
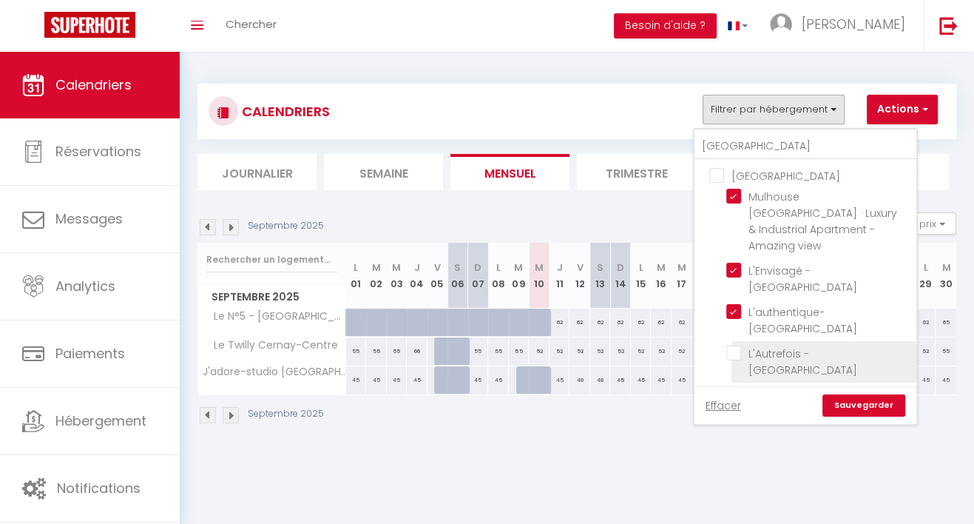
click at [727, 346] on input "L'Autrefois - [GEOGRAPHIC_DATA]" at bounding box center [819, 353] width 185 height 15
click at [727, 419] on input "Le Triptyque [GEOGRAPHIC_DATA]" at bounding box center [819, 426] width 185 height 15
click at [829, 405] on link "Sauvegarder" at bounding box center [864, 405] width 83 height 22
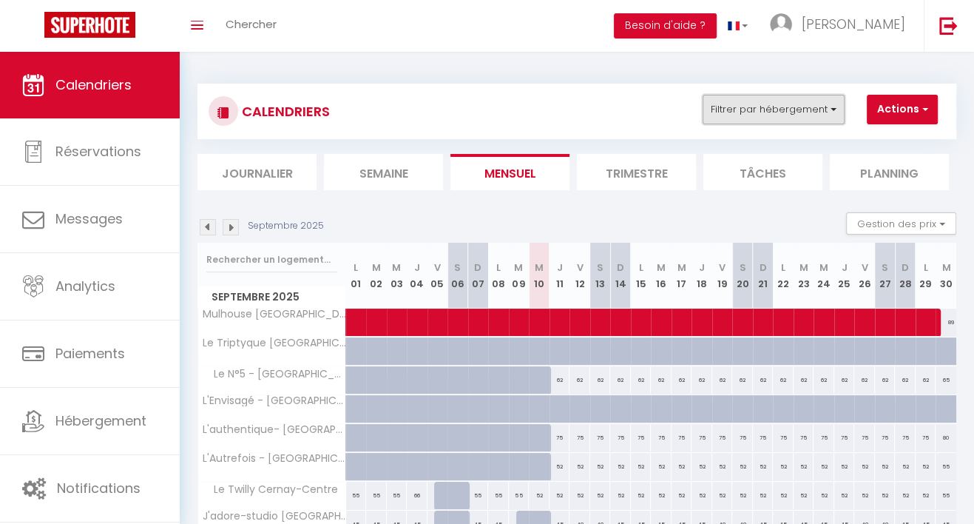
click at [711, 107] on button "Filtrer par hébergement" at bounding box center [774, 110] width 142 height 30
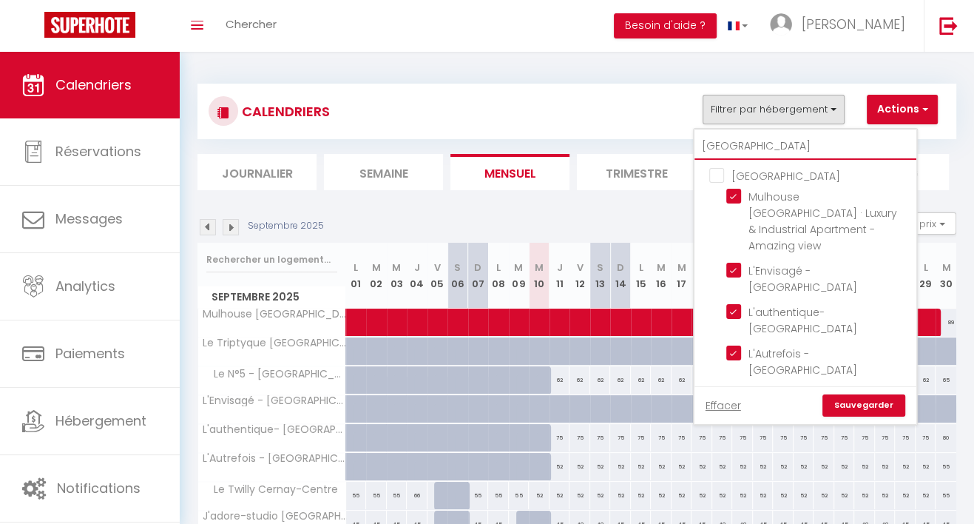
click at [727, 145] on input "[GEOGRAPHIC_DATA]" at bounding box center [806, 146] width 222 height 27
drag, startPoint x: 739, startPoint y: 144, endPoint x: 641, endPoint y: 151, distance: 98.7
click at [641, 151] on div "CALENDRIERS Filtrer par hébergement [GEOGRAPHIC_DATA] haut-rhin [GEOGRAPHIC_DAT…" at bounding box center [577, 137] width 759 height 107
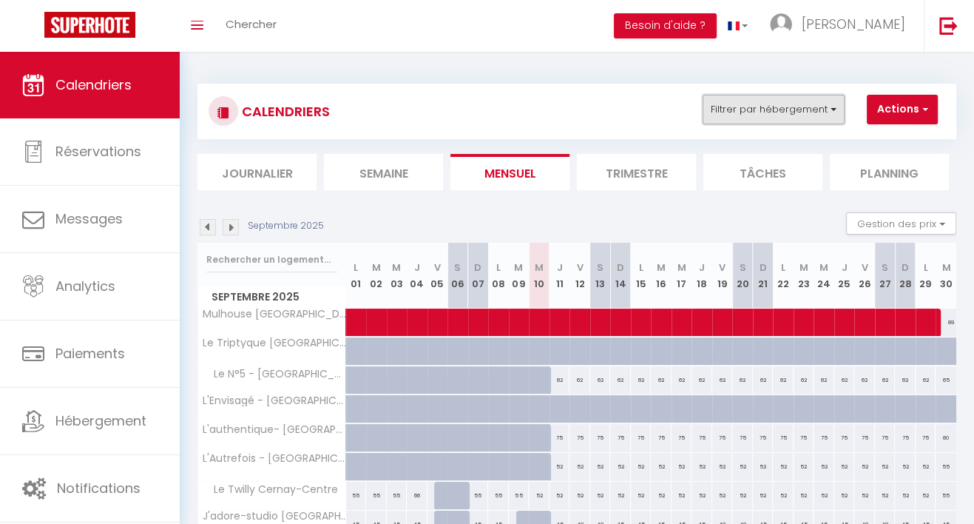
click at [703, 106] on button "Filtrer par hébergement" at bounding box center [774, 110] width 142 height 30
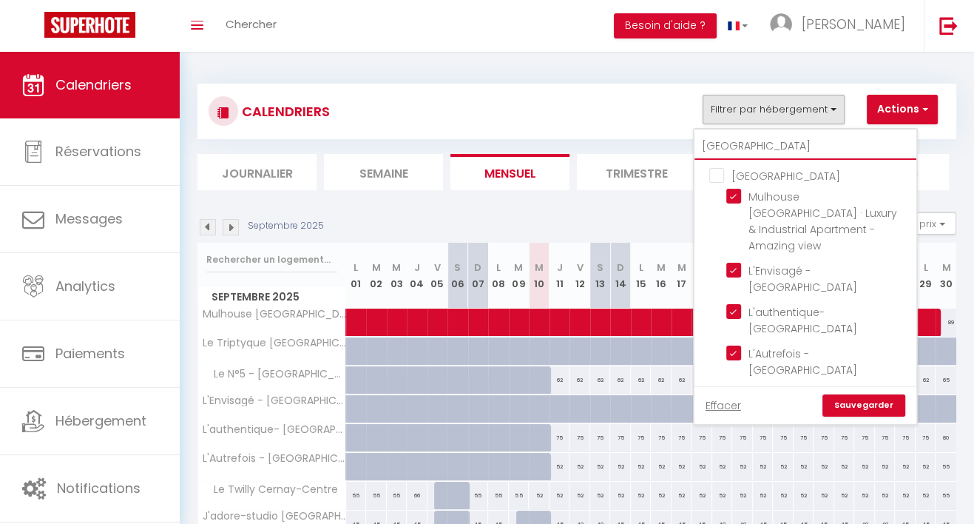
click at [695, 149] on input "[GEOGRAPHIC_DATA]" at bounding box center [806, 146] width 222 height 27
drag, startPoint x: 667, startPoint y: 147, endPoint x: 625, endPoint y: 138, distance: 43.3
click at [625, 138] on div "CALENDRIERS Filtrer par hébergement [GEOGRAPHIC_DATA] haut-rhin [GEOGRAPHIC_DAT…" at bounding box center [577, 111] width 759 height 55
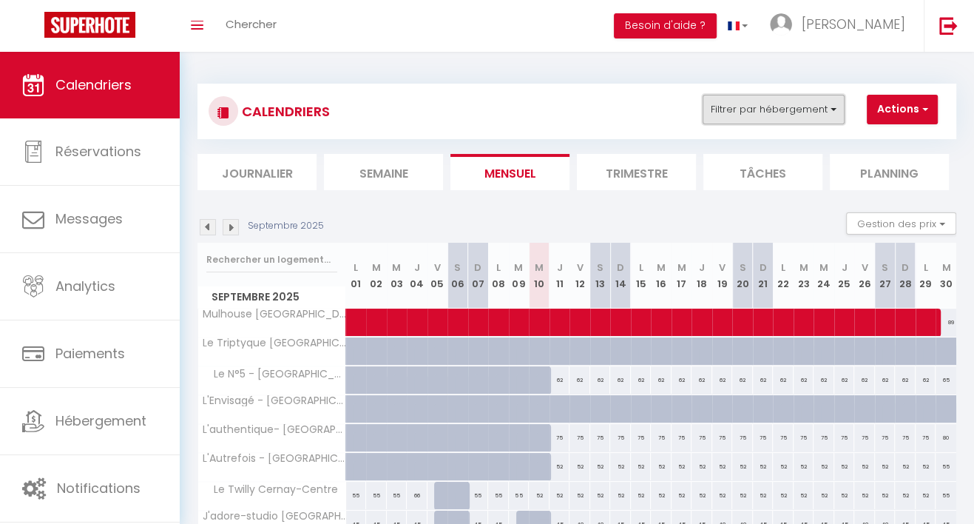
click at [737, 109] on button "Filtrer par hébergement" at bounding box center [774, 110] width 142 height 30
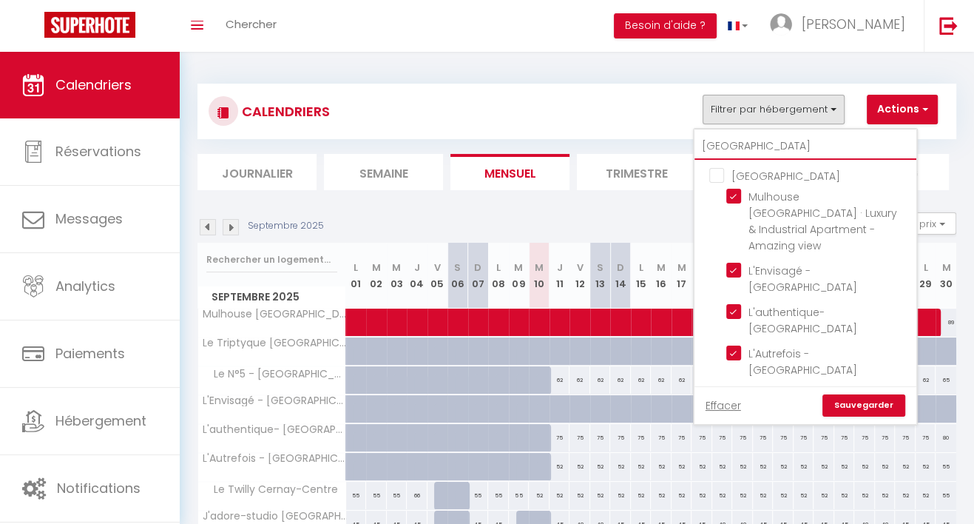
click at [735, 139] on input "[GEOGRAPHIC_DATA]" at bounding box center [806, 146] width 222 height 27
drag, startPoint x: 735, startPoint y: 139, endPoint x: 616, endPoint y: 138, distance: 119.9
click at [616, 138] on div "CALENDRIERS Filtrer par hébergement [GEOGRAPHIC_DATA] haut-rhin [GEOGRAPHIC_DAT…" at bounding box center [577, 111] width 759 height 55
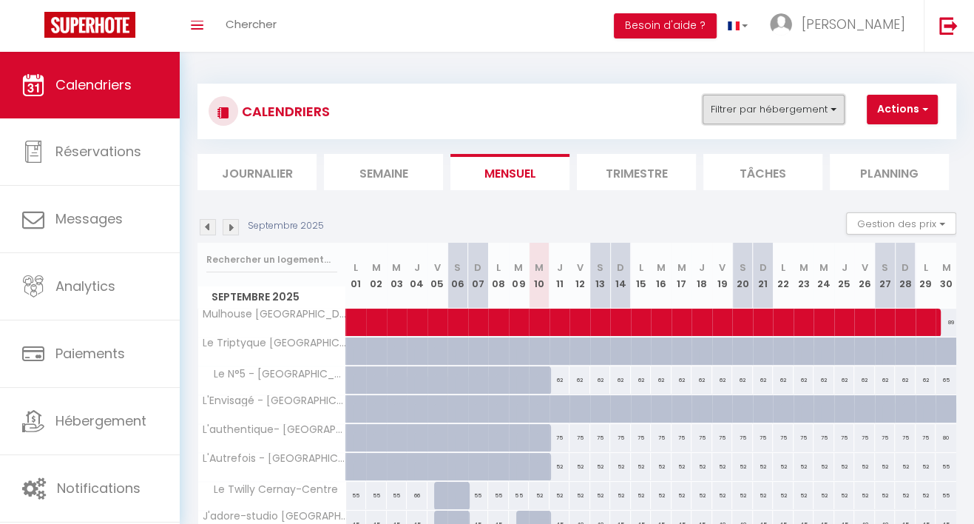
click at [766, 124] on button "Filtrer par hébergement" at bounding box center [774, 110] width 142 height 30
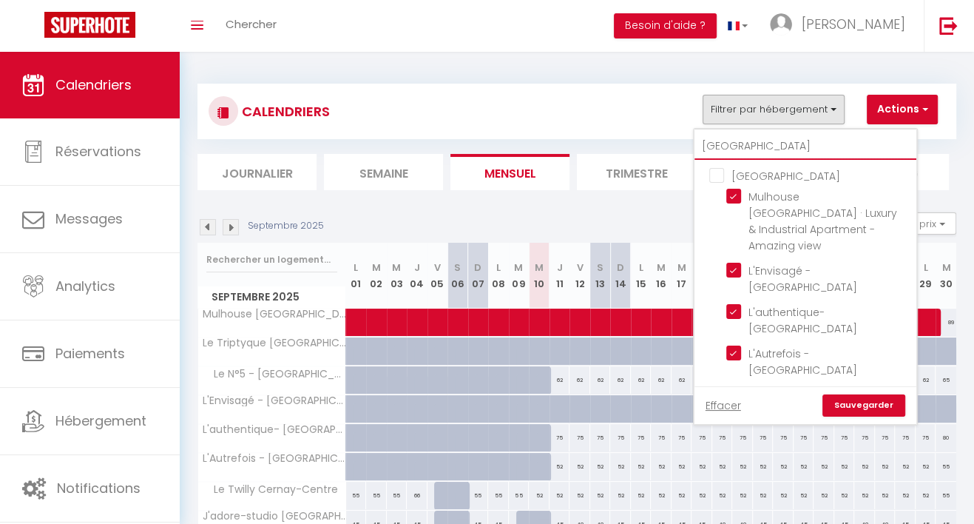
click at [727, 149] on input "[GEOGRAPHIC_DATA]" at bounding box center [806, 146] width 222 height 27
drag, startPoint x: 727, startPoint y: 148, endPoint x: 647, endPoint y: 144, distance: 80.7
click at [647, 144] on div "CALENDRIERS Filtrer par hébergement [GEOGRAPHIC_DATA] haut-rhin [GEOGRAPHIC_DAT…" at bounding box center [577, 137] width 759 height 107
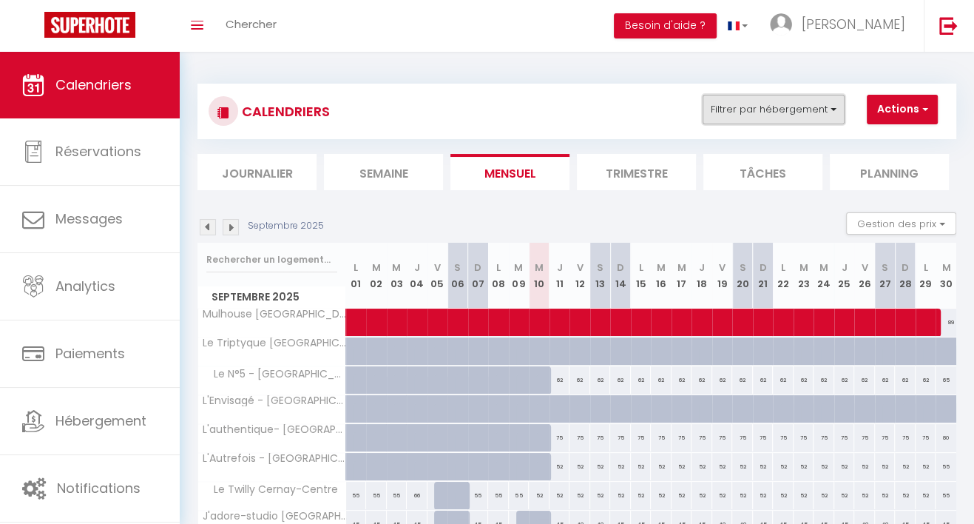
click at [758, 109] on button "Filtrer par hébergement" at bounding box center [774, 110] width 142 height 30
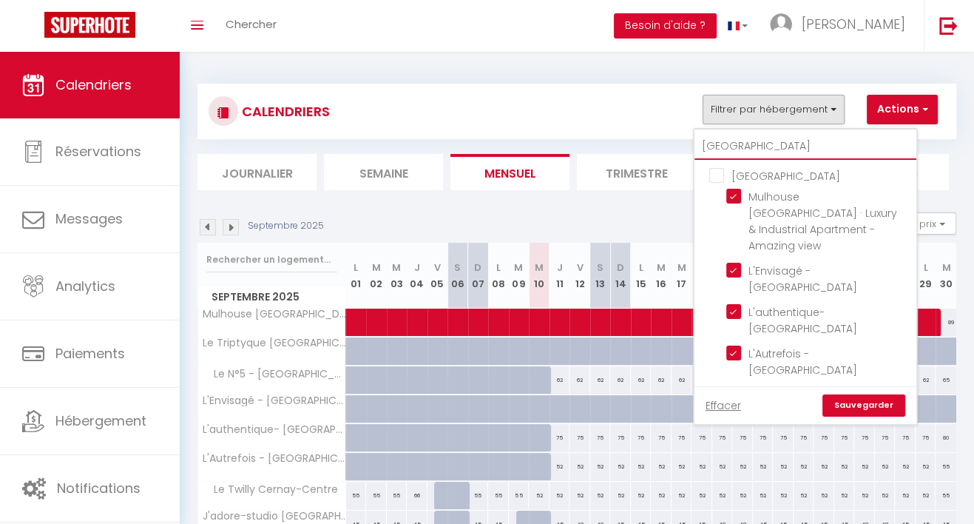
click at [708, 139] on input "[GEOGRAPHIC_DATA]" at bounding box center [806, 146] width 222 height 27
click at [695, 149] on input "[GEOGRAPHIC_DATA]" at bounding box center [806, 146] width 222 height 27
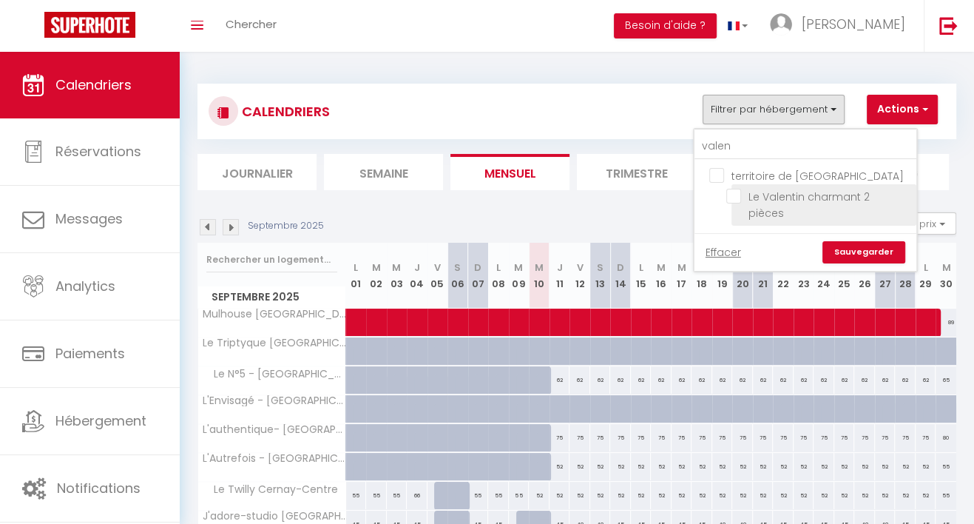
click at [727, 192] on input "Le Valentin charmant 2 pièces" at bounding box center [819, 196] width 185 height 15
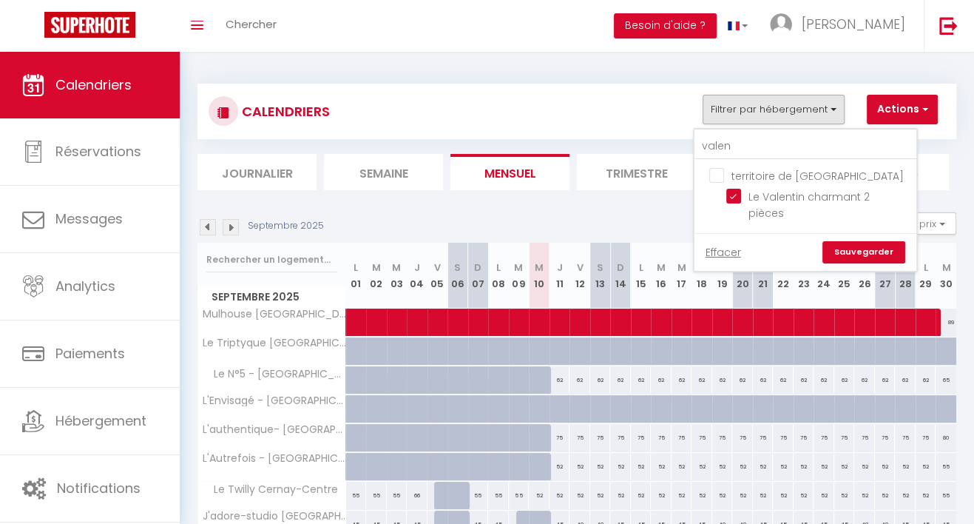
click at [823, 241] on link "Sauvegarder" at bounding box center [864, 252] width 83 height 22
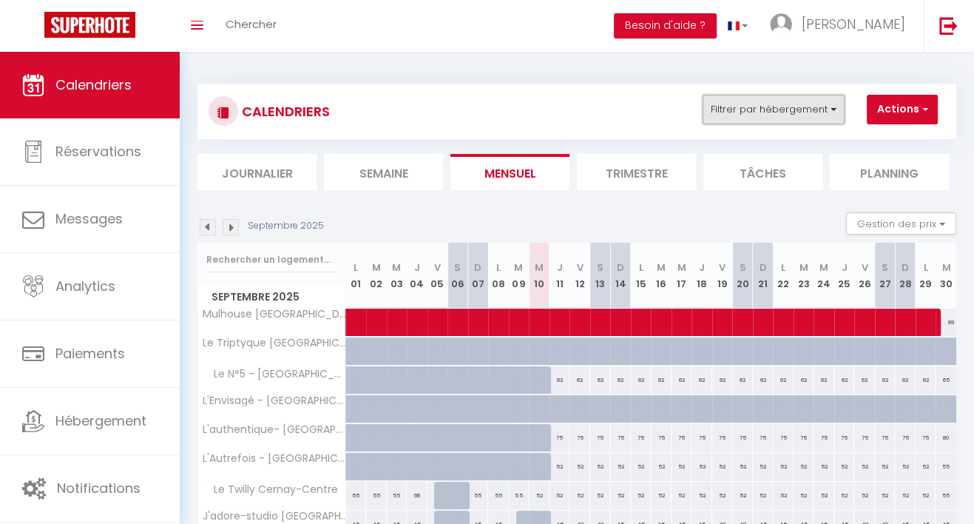
click at [708, 107] on button "Filtrer par hébergement" at bounding box center [774, 110] width 142 height 30
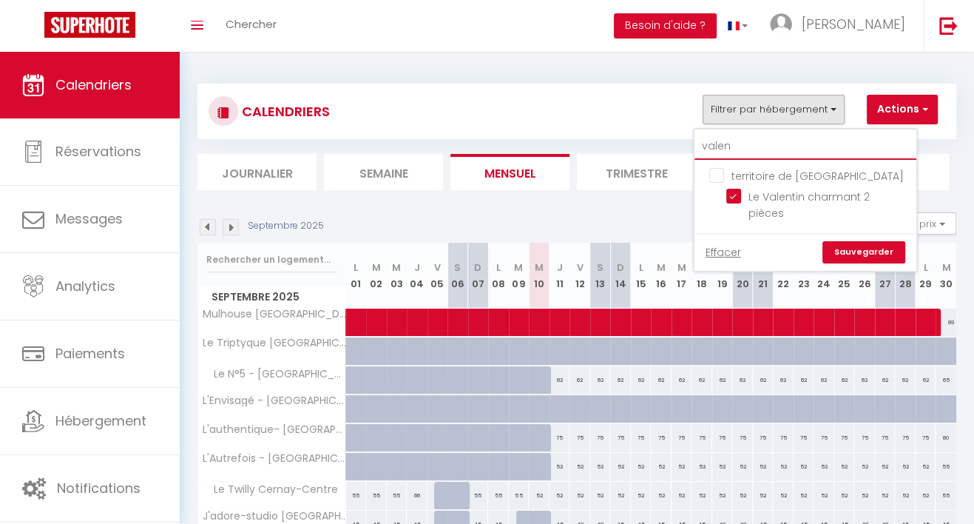
drag, startPoint x: 703, startPoint y: 147, endPoint x: 621, endPoint y: 142, distance: 82.3
click at [621, 142] on div "CALENDRIERS Filtrer par hébergement valen territoire de belfort Le Valentin cha…" at bounding box center [577, 137] width 759 height 107
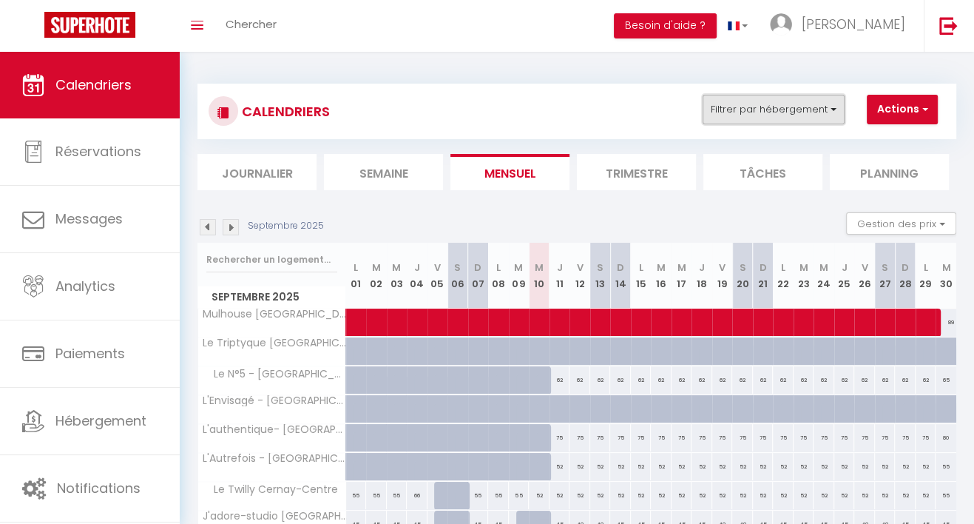
click at [724, 109] on button "Filtrer par hébergement" at bounding box center [774, 110] width 142 height 30
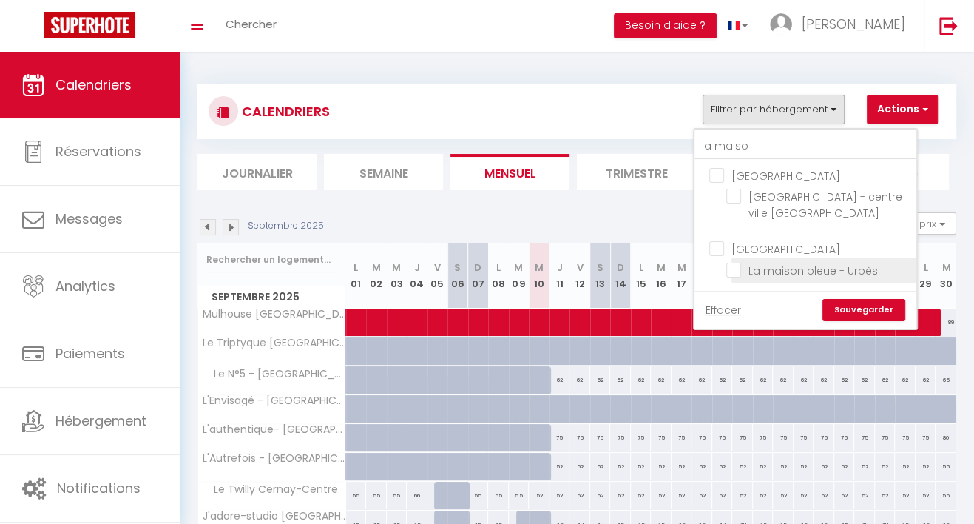
click at [727, 265] on input "La maison bleue - Urbès" at bounding box center [819, 269] width 185 height 15
click at [823, 306] on link "Sauvegarder" at bounding box center [864, 310] width 83 height 22
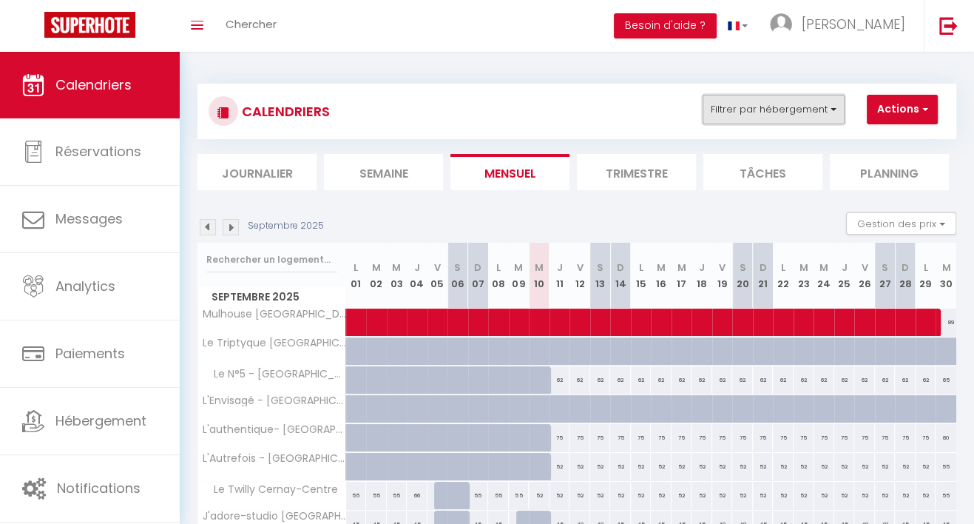
click at [720, 105] on button "Filtrer par hébergement" at bounding box center [774, 110] width 142 height 30
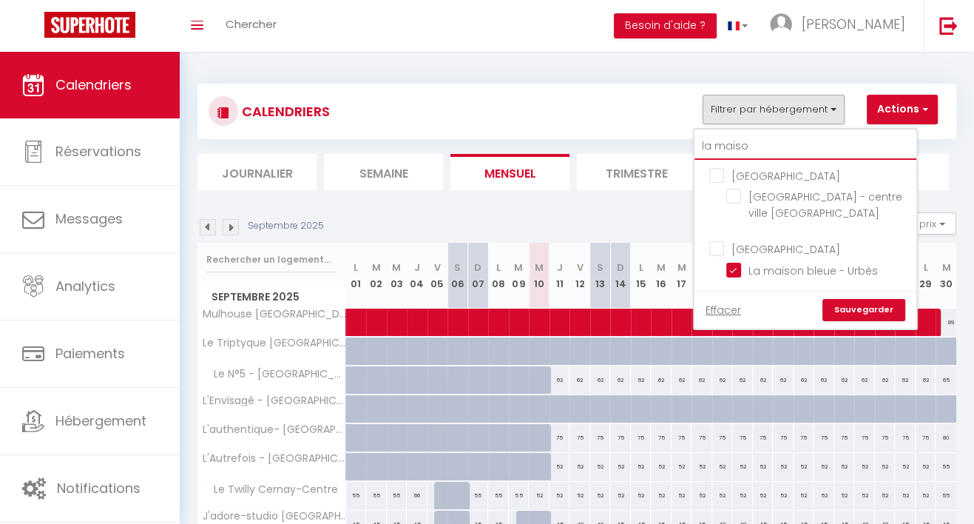
click at [716, 143] on input "la maiso" at bounding box center [806, 146] width 222 height 27
drag, startPoint x: 735, startPoint y: 144, endPoint x: 631, endPoint y: 147, distance: 104.4
click at [631, 147] on div "CALENDRIERS Filtrer par hébergement la maiso haute saône [GEOGRAPHIC_DATA] - ce…" at bounding box center [577, 137] width 759 height 107
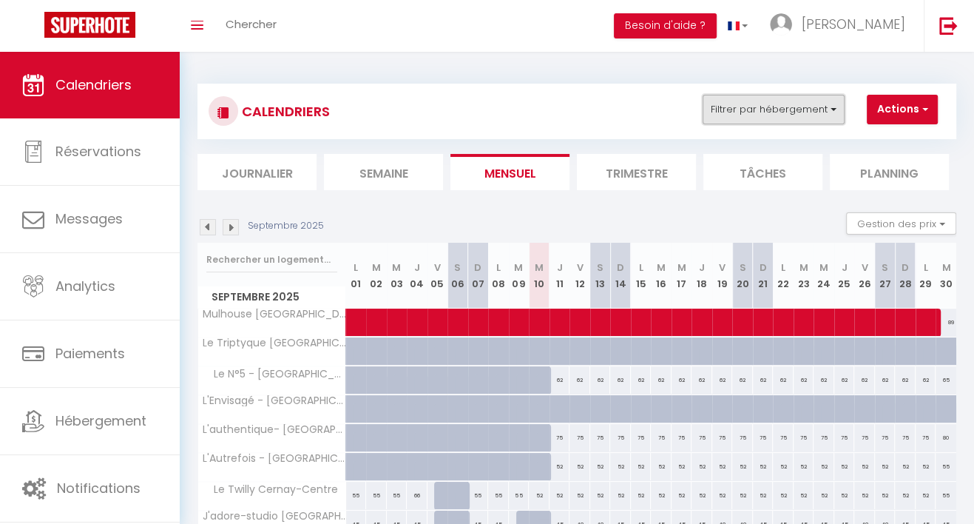
click at [720, 121] on button "Filtrer par hébergement" at bounding box center [774, 110] width 142 height 30
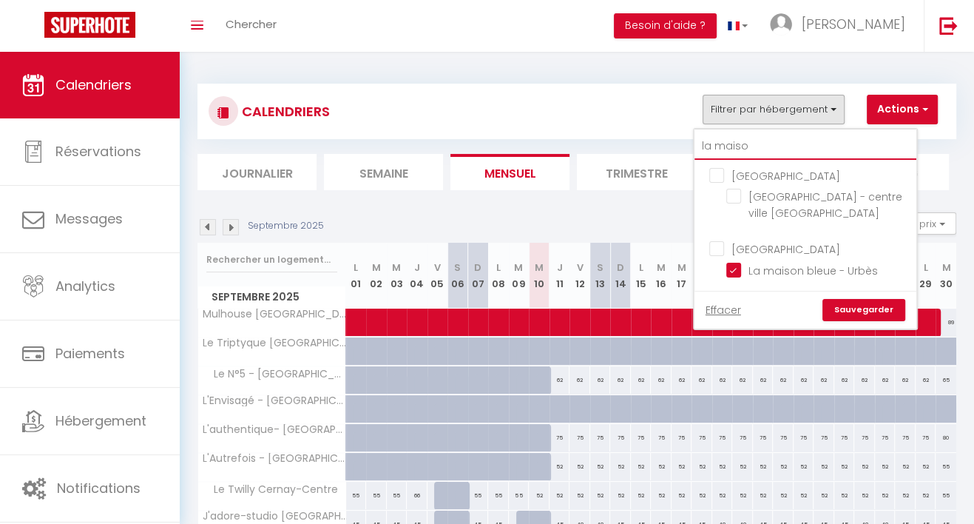
click at [715, 144] on input "la maiso" at bounding box center [806, 146] width 222 height 27
drag, startPoint x: 715, startPoint y: 144, endPoint x: 643, endPoint y: 144, distance: 71.8
click at [643, 144] on div "CALENDRIERS Filtrer par hébergement la maiso haute saône [GEOGRAPHIC_DATA] - ce…" at bounding box center [577, 137] width 759 height 107
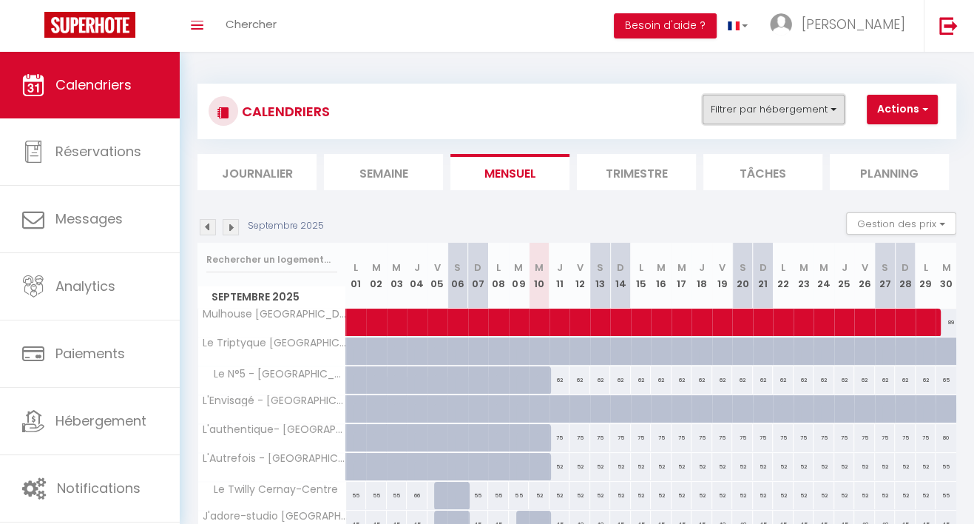
click at [741, 121] on button "Filtrer par hébergement" at bounding box center [774, 110] width 142 height 30
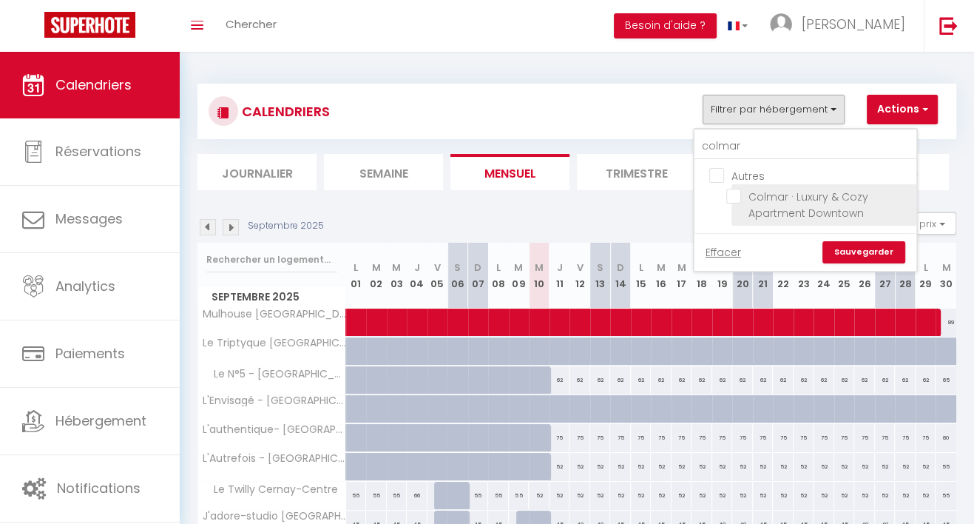
click at [727, 192] on input "Colmar · Luxury & Cozy Apartment Downtown" at bounding box center [819, 196] width 185 height 15
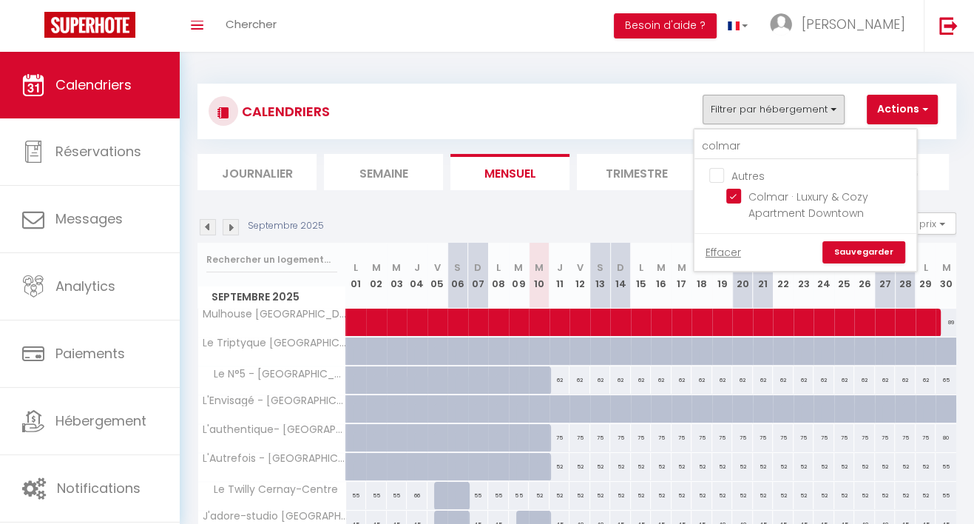
click at [835, 243] on link "Sauvegarder" at bounding box center [864, 252] width 83 height 22
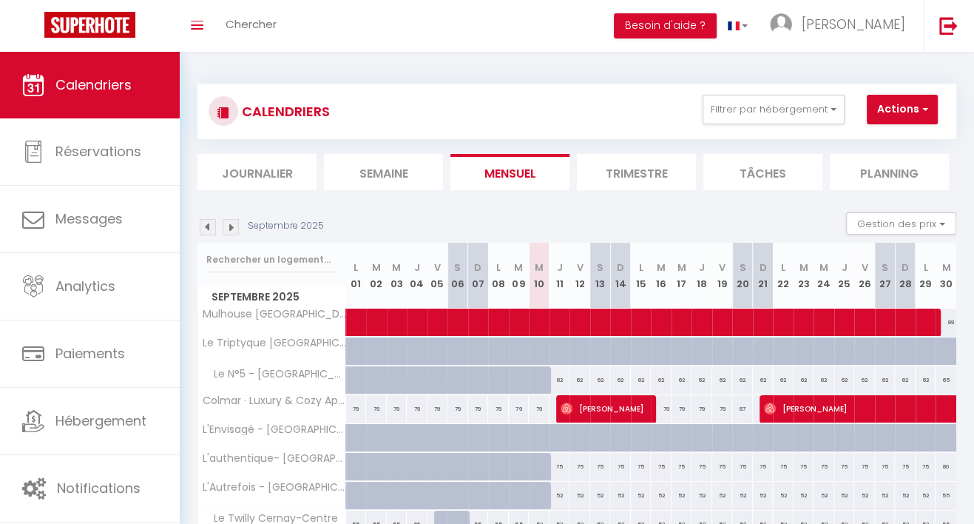
click at [208, 226] on img at bounding box center [208, 227] width 16 height 16
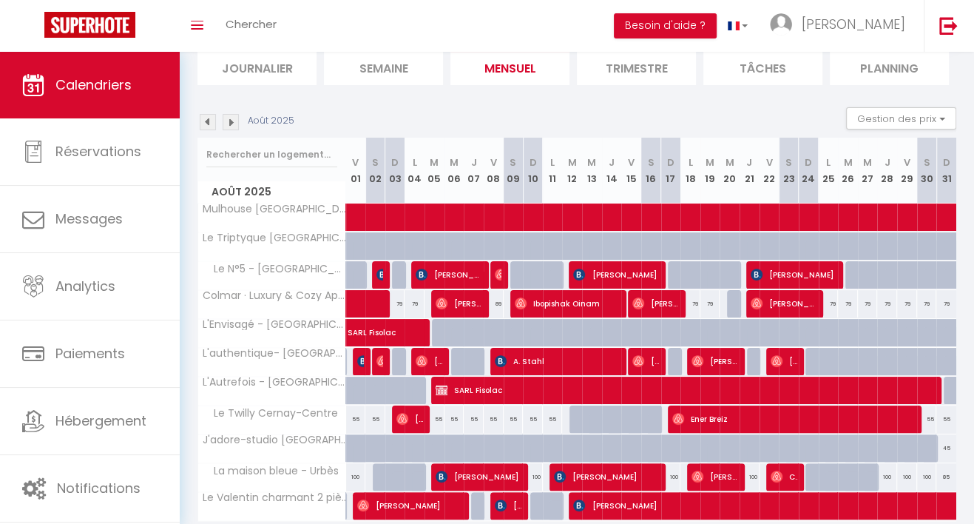
scroll to position [162, 0]
